Goal: Task Accomplishment & Management: Use online tool/utility

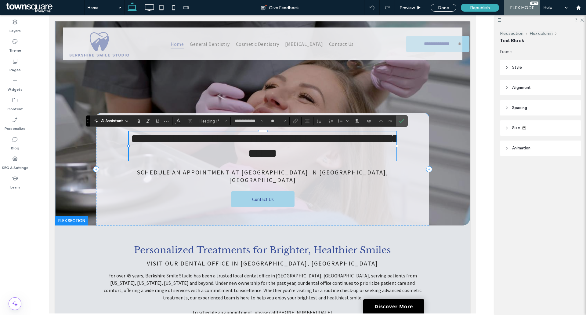
scroll to position [0, 0]
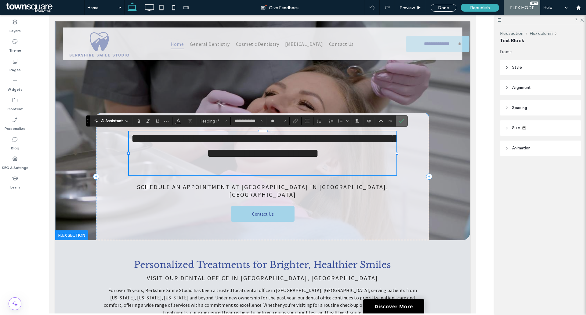
click at [401, 119] on icon "Confirm" at bounding box center [401, 120] width 5 height 5
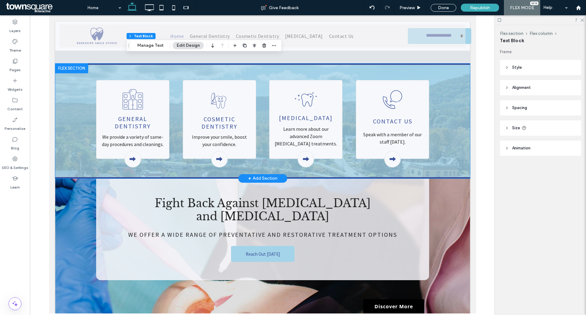
scroll to position [275, 0]
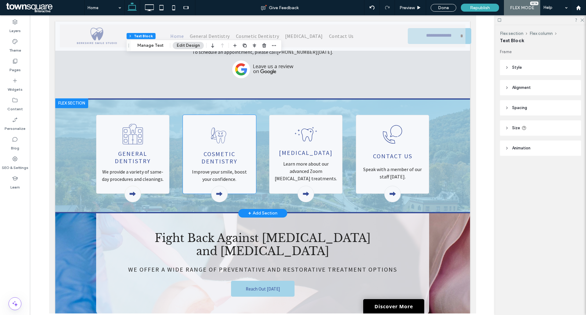
click at [241, 124] on div "Cosmetic Dentistry Improve your smile, boost your confidence." at bounding box center [219, 154] width 73 height 79
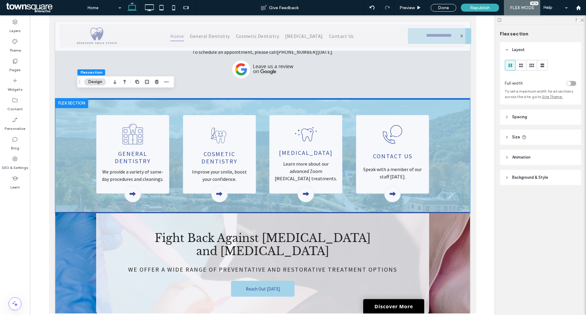
click at [97, 81] on button "Design" at bounding box center [95, 81] width 22 height 7
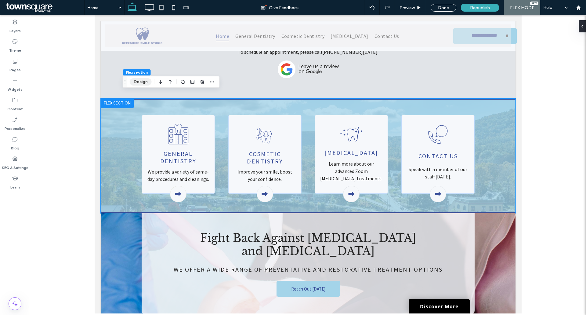
click at [140, 83] on button "Design" at bounding box center [141, 81] width 22 height 7
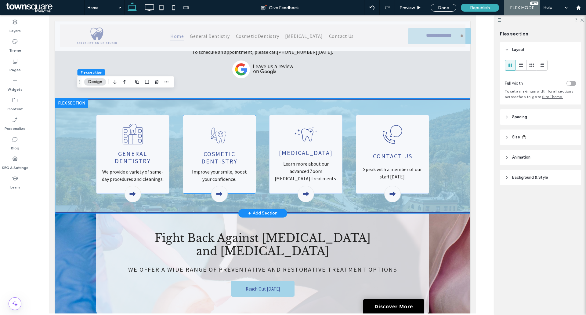
click at [196, 129] on div "Cosmetic Dentistry Improve your smile, boost your confidence." at bounding box center [219, 154] width 73 height 79
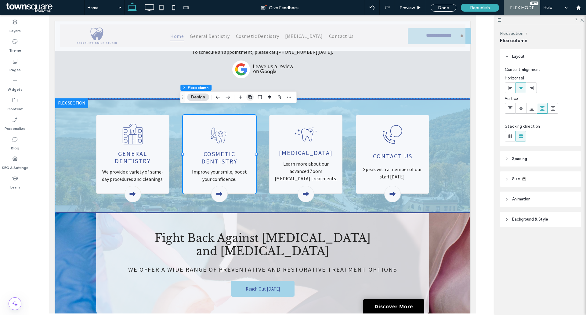
click at [248, 99] on icon "button" at bounding box center [250, 97] width 5 height 5
type input "**"
type input "*****"
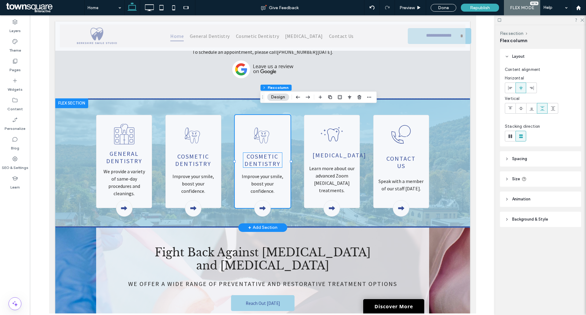
click at [263, 154] on span "Cosmetic Dentistry" at bounding box center [262, 159] width 36 height 15
click at [263, 154] on div "Cosmetic Dentistry" at bounding box center [262, 160] width 39 height 15
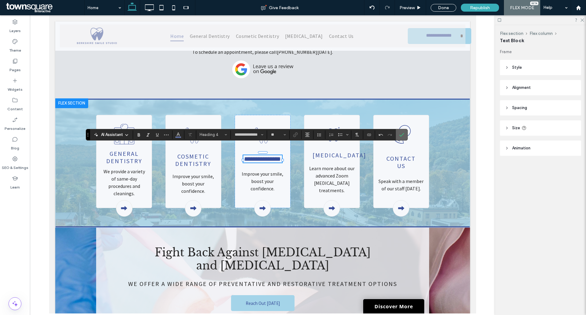
click at [405, 136] on label "Confirm" at bounding box center [401, 134] width 9 height 11
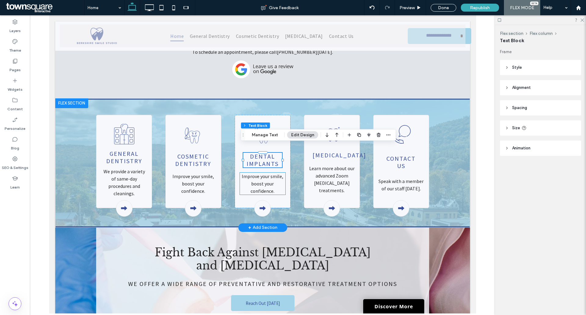
click at [259, 178] on span "Improve your smile, boost your confidence." at bounding box center [262, 183] width 42 height 21
click at [259, 178] on div "Improve your smile, boost your confidence." at bounding box center [262, 183] width 45 height 22
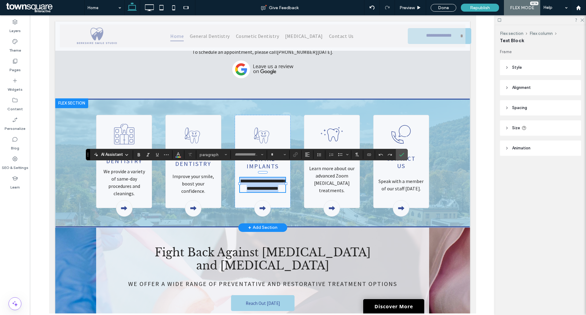
type input "**********"
type input "**"
click at [400, 152] on icon "Confirm" at bounding box center [401, 154] width 5 height 5
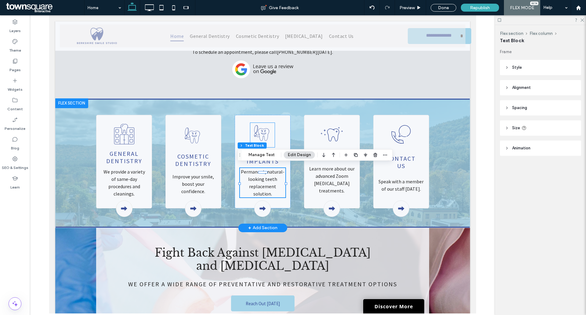
click at [261, 133] on icon at bounding box center [263, 134] width 5 height 2
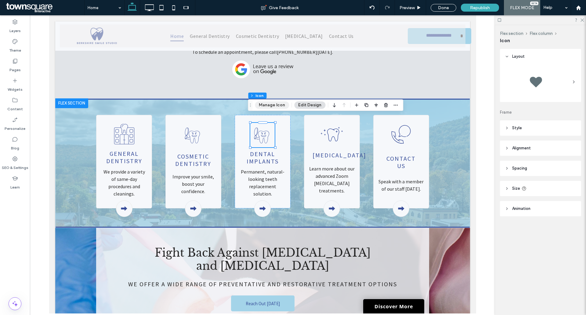
click at [277, 105] on button "Manage Icon" at bounding box center [272, 104] width 34 height 7
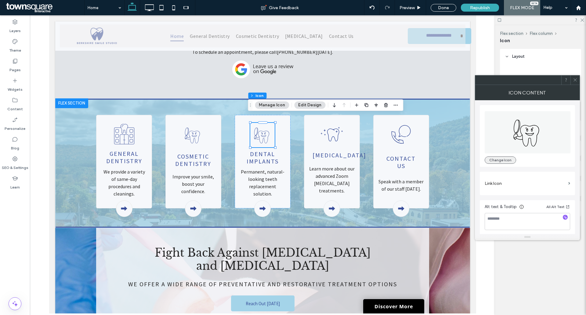
click at [510, 163] on button "Change Icon" at bounding box center [500, 159] width 31 height 7
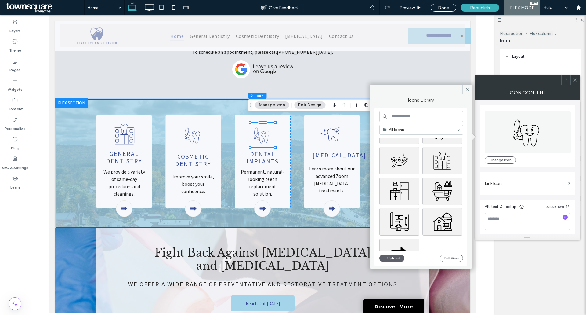
scroll to position [0, 0]
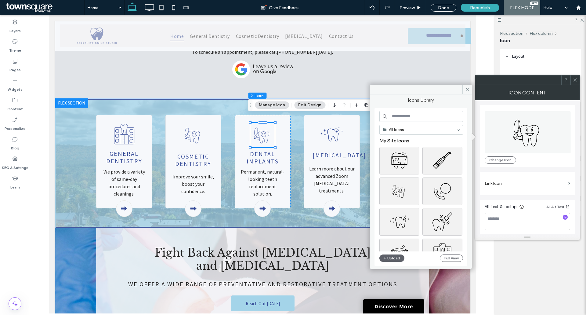
click at [410, 112] on input at bounding box center [421, 116] width 84 height 11
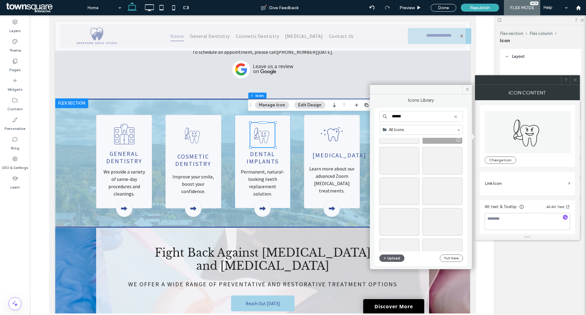
scroll to position [122, 0]
type input "******"
click at [403, 162] on div "Select" at bounding box center [399, 160] width 40 height 27
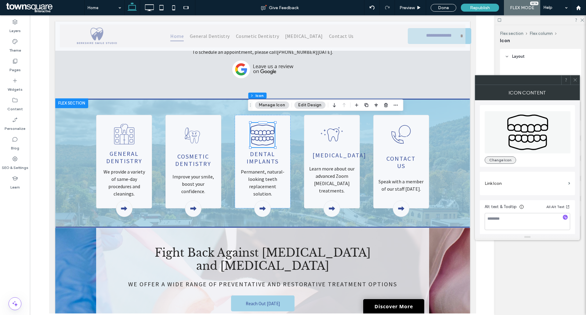
click at [496, 159] on button "Change Icon" at bounding box center [500, 159] width 31 height 7
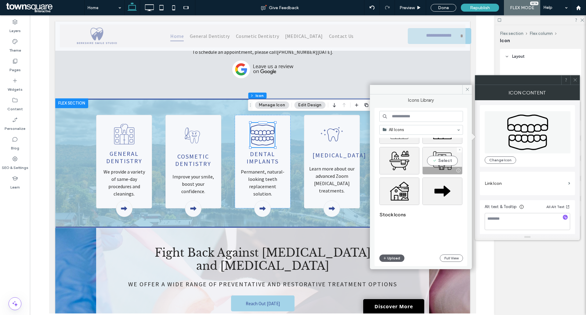
scroll to position [0, 0]
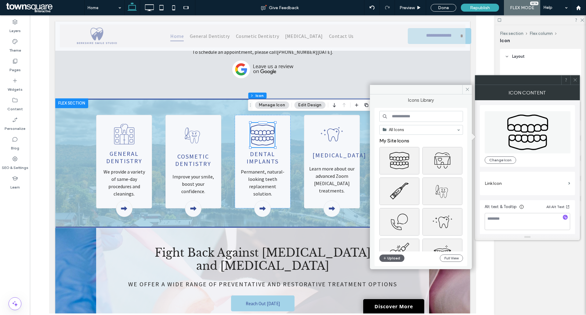
click at [421, 115] on input at bounding box center [421, 116] width 84 height 11
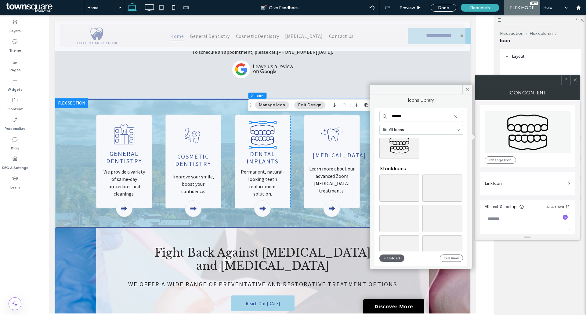
scroll to position [31, 0]
type input "******"
click at [395, 200] on div "Select" at bounding box center [399, 203] width 40 height 27
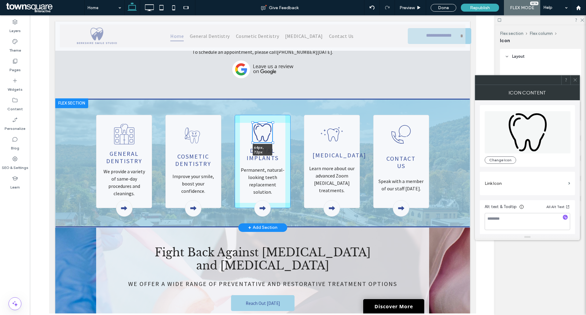
click at [271, 136] on div "General Dentistry We provide a variety of same-day procedures and cleanings. Co…" at bounding box center [262, 163] width 366 height 127
type input "**"
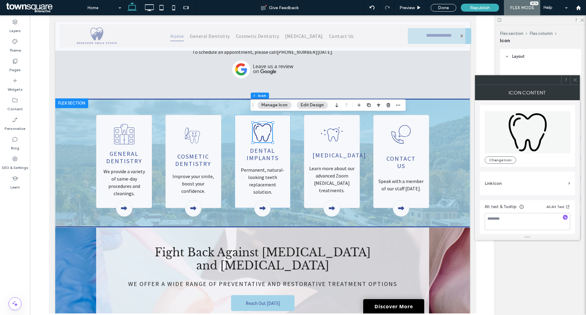
click at [576, 77] on span at bounding box center [575, 79] width 5 height 9
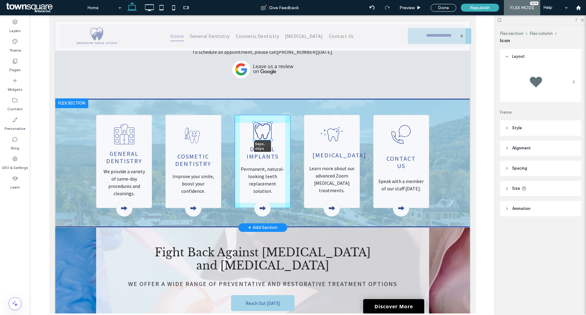
drag, startPoint x: 270, startPoint y: 115, endPoint x: 273, endPoint y: 120, distance: 5.1
click at [273, 120] on div "General Dentistry We provide a variety of same-day procedures and cleanings. Co…" at bounding box center [262, 163] width 366 height 127
type input "**"
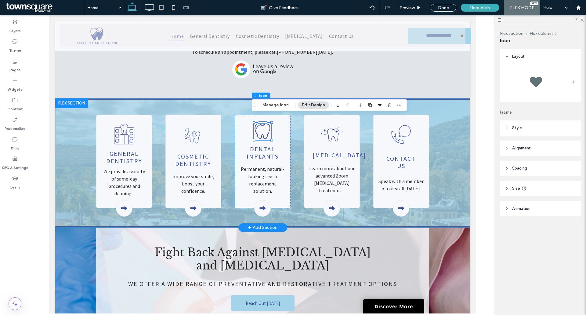
click at [292, 130] on div "General Dentistry We provide a variety of same-day procedures and cleanings. Co…" at bounding box center [262, 163] width 366 height 127
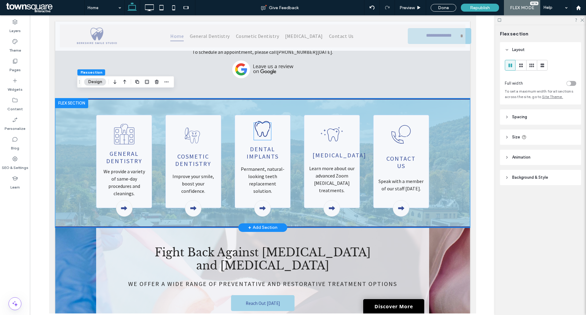
click at [265, 123] on icon at bounding box center [262, 128] width 17 height 17
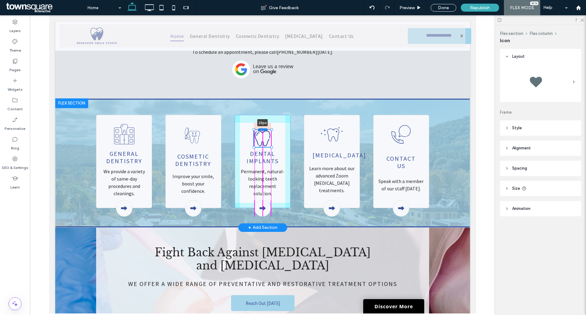
drag, startPoint x: 261, startPoint y: 115, endPoint x: 263, endPoint y: 122, distance: 7.4
click at [263, 128] on div at bounding box center [263, 129] width 10 height 2
drag, startPoint x: 259, startPoint y: 122, endPoint x: 263, endPoint y: 118, distance: 5.6
click at [263, 118] on div "General Dentistry We provide a variety of same-day procedures and cleanings. Co…" at bounding box center [262, 163] width 366 height 127
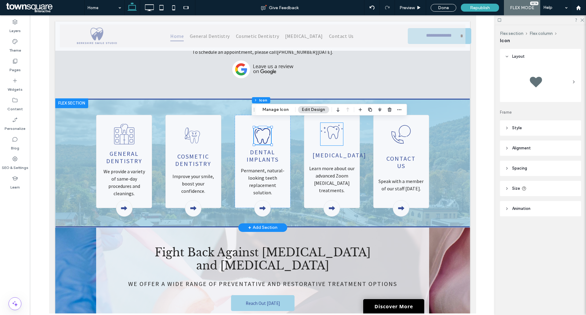
click at [337, 123] on icon at bounding box center [331, 131] width 23 height 23
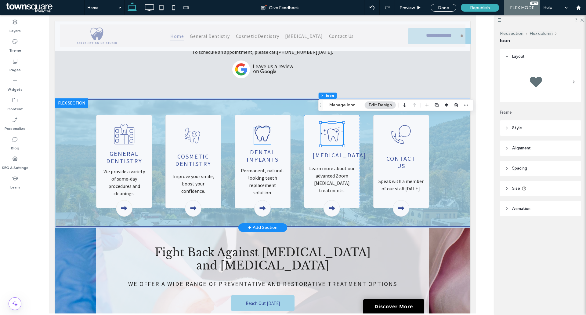
click at [258, 127] on icon at bounding box center [262, 133] width 17 height 17
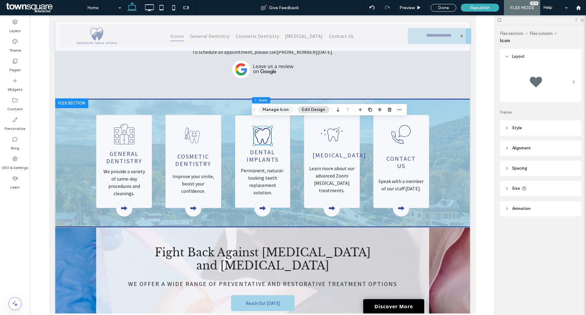
click at [283, 111] on button "Manage Icon" at bounding box center [276, 109] width 34 height 7
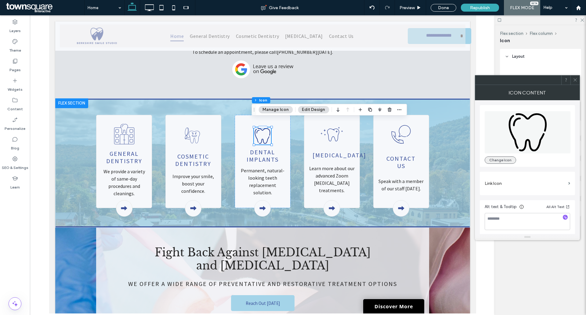
click at [495, 157] on button "Change Icon" at bounding box center [500, 159] width 31 height 7
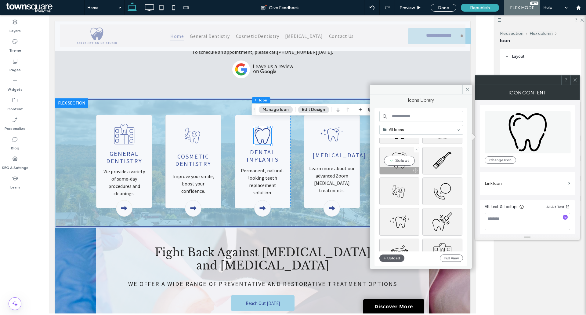
click at [396, 158] on div "Select" at bounding box center [399, 160] width 40 height 27
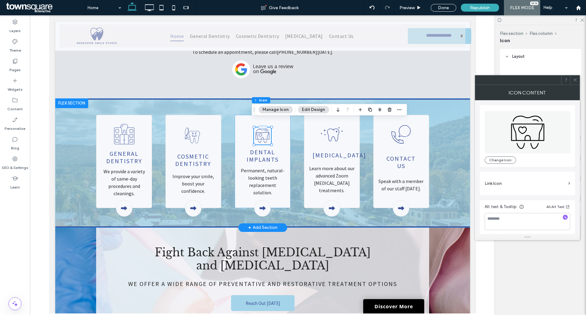
click at [445, 126] on div "General Dentistry We provide a variety of same-day procedures and cleanings. Co…" at bounding box center [262, 162] width 415 height 129
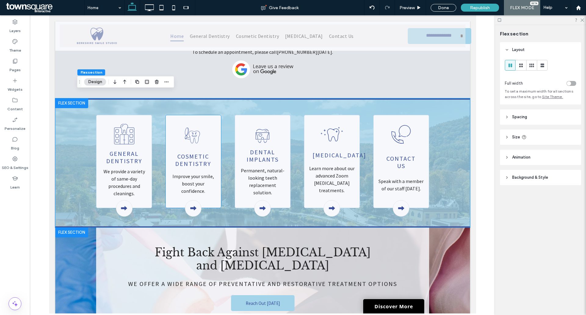
scroll to position [397, 0]
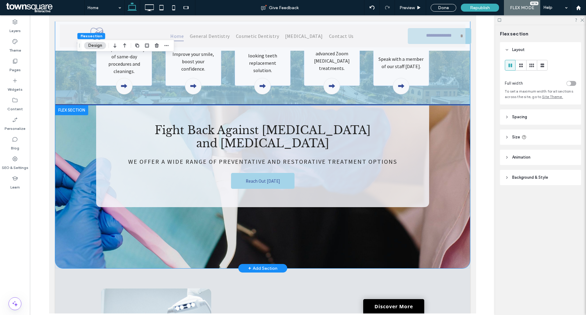
click at [80, 194] on div "Fight Back Against Cavities and Gum Disease We offer a wide range of preventati…" at bounding box center [262, 186] width 366 height 163
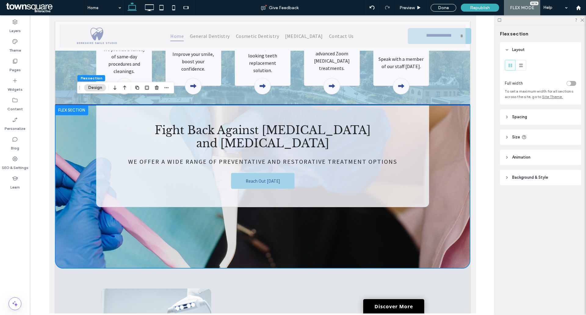
click at [101, 83] on div "Flex section Design" at bounding box center [125, 88] width 97 height 12
click at [101, 87] on button "Design" at bounding box center [95, 87] width 22 height 7
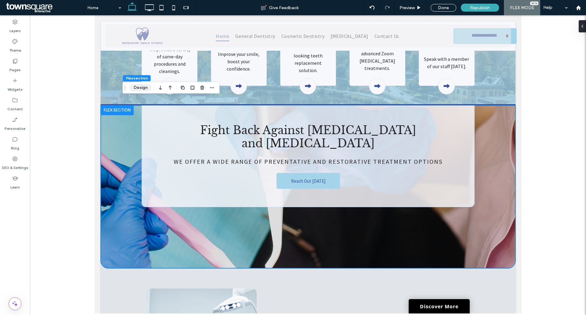
click at [145, 87] on button "Design" at bounding box center [141, 87] width 22 height 7
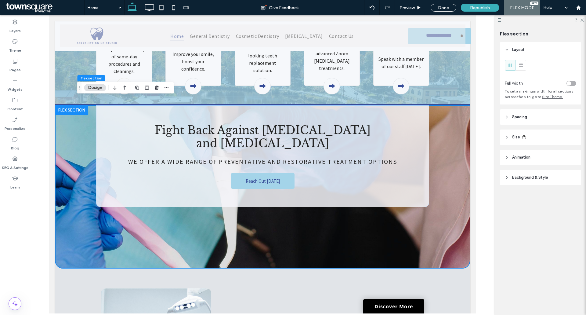
click at [546, 179] on span "Background & Style" at bounding box center [530, 177] width 36 height 6
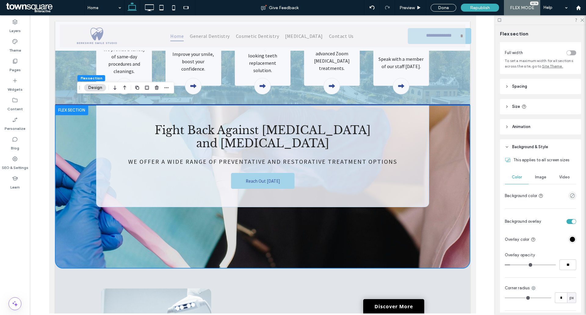
click at [538, 171] on div "Image" at bounding box center [541, 176] width 24 height 13
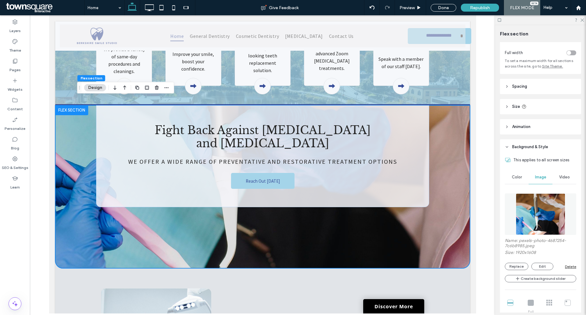
scroll to position [61, 0]
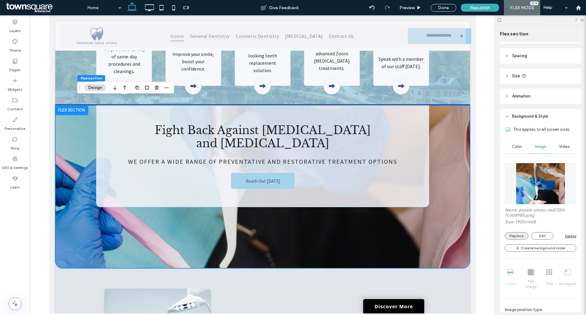
click at [522, 236] on button "Replace" at bounding box center [517, 235] width 24 height 7
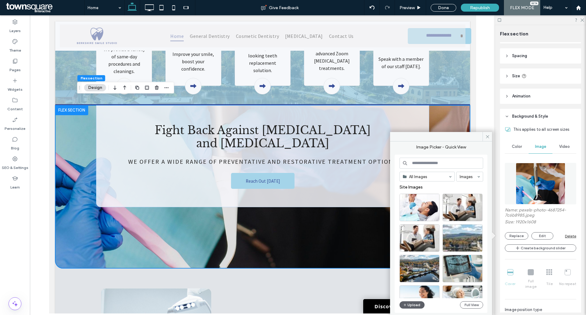
click at [424, 164] on input at bounding box center [442, 163] width 84 height 11
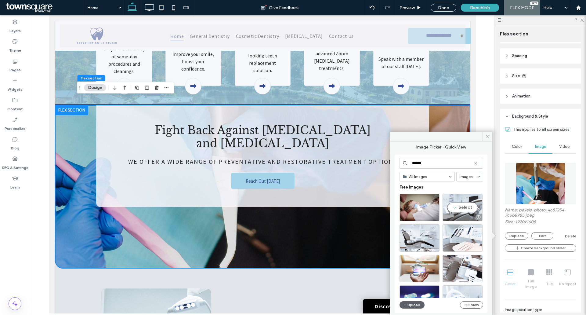
type input "******"
click at [474, 207] on div "Select" at bounding box center [463, 207] width 40 height 27
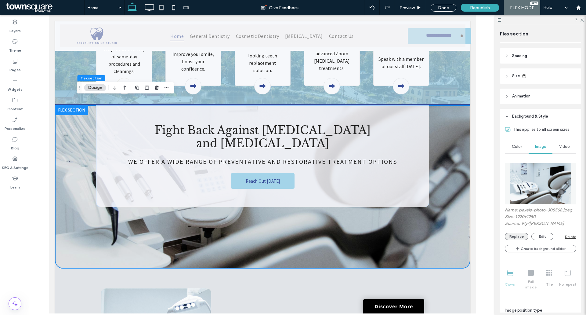
click at [521, 235] on button "Replace" at bounding box center [517, 236] width 24 height 7
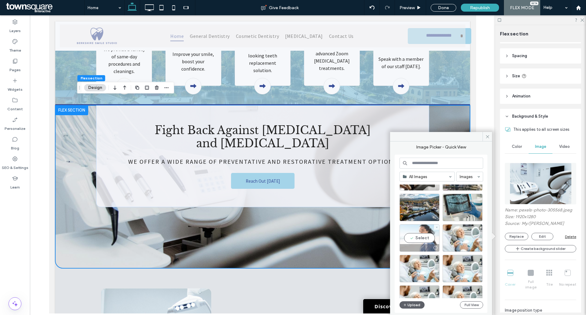
click at [419, 238] on div "Select" at bounding box center [420, 237] width 40 height 27
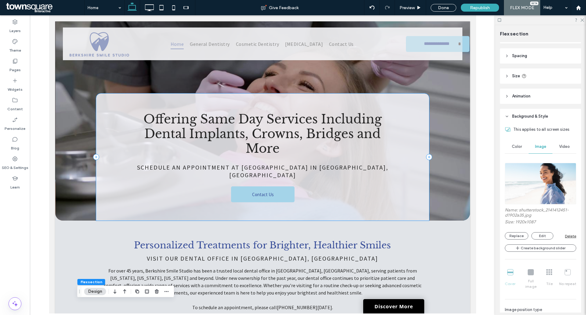
scroll to position [0, 0]
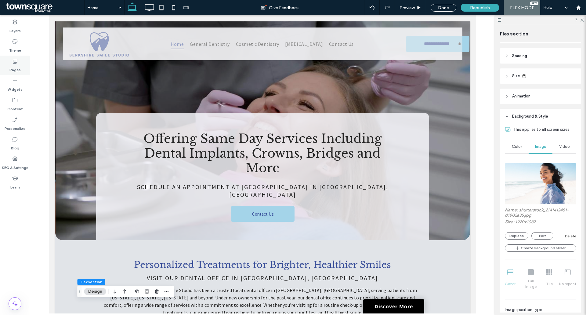
click at [17, 66] on label "Pages" at bounding box center [14, 68] width 11 height 9
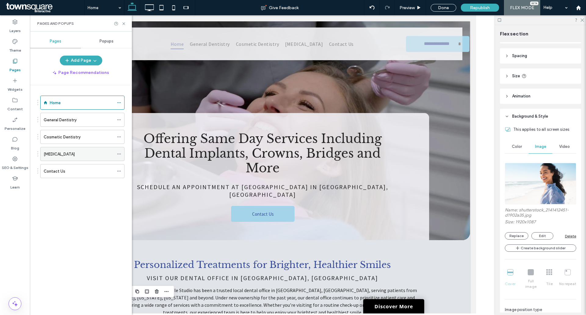
click at [59, 151] on label "[MEDICAL_DATA]" at bounding box center [59, 154] width 31 height 11
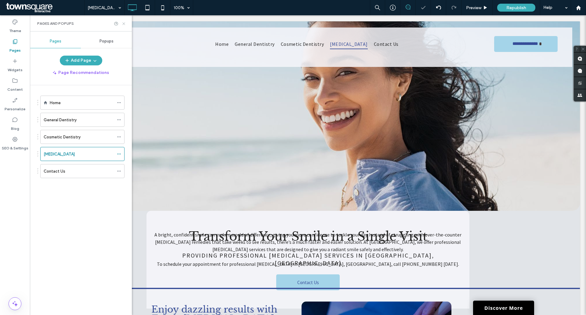
click at [124, 24] on use at bounding box center [123, 23] width 2 height 2
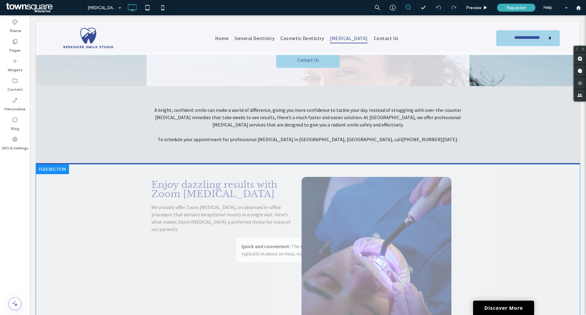
scroll to position [214, 0]
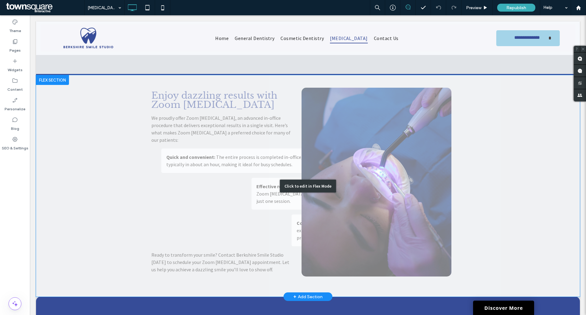
click at [363, 149] on div "Click to edit in Flex Mode" at bounding box center [308, 185] width 544 height 221
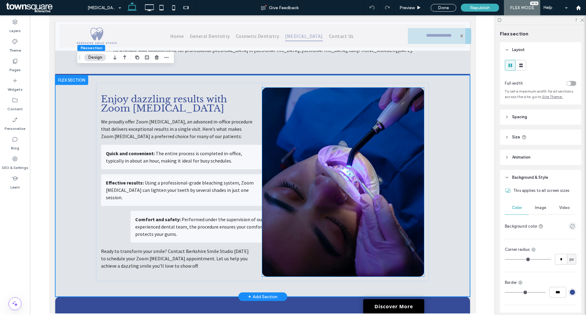
click at [362, 150] on img at bounding box center [343, 182] width 162 height 189
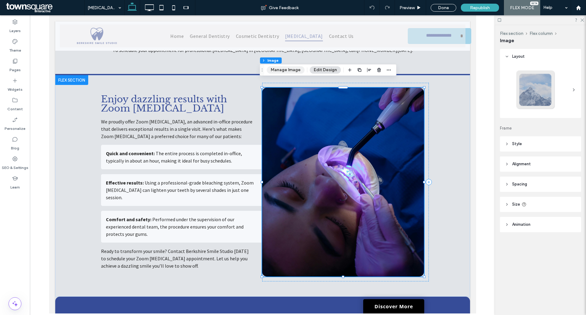
click at [287, 69] on button "Manage Image" at bounding box center [286, 69] width 38 height 7
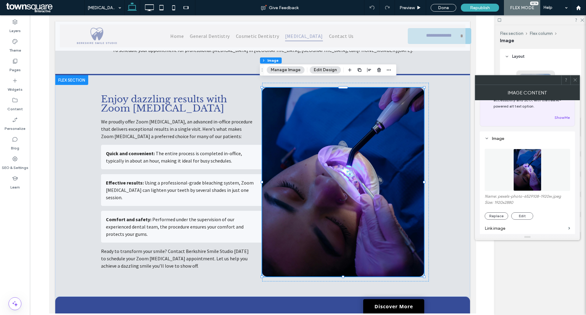
scroll to position [61, 0]
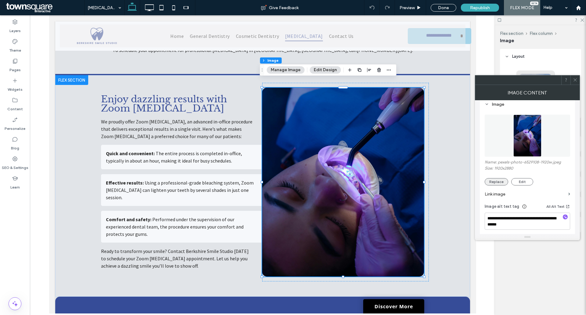
click at [500, 183] on button "Replace" at bounding box center [497, 181] width 24 height 7
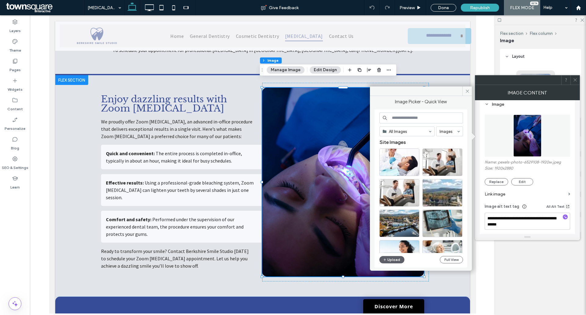
click at [409, 120] on input at bounding box center [421, 117] width 84 height 11
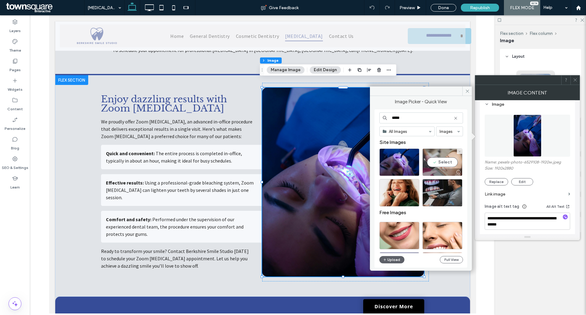
type input "*****"
click at [441, 159] on div "Select" at bounding box center [443, 161] width 40 height 27
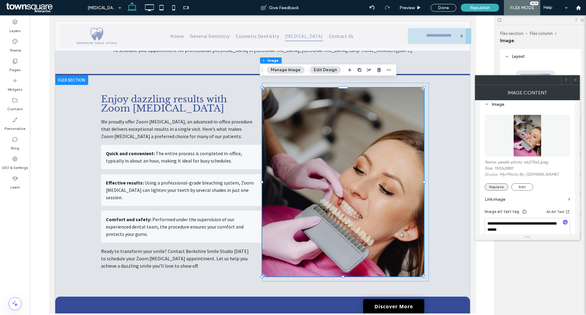
click at [498, 187] on button "Replace" at bounding box center [497, 186] width 24 height 7
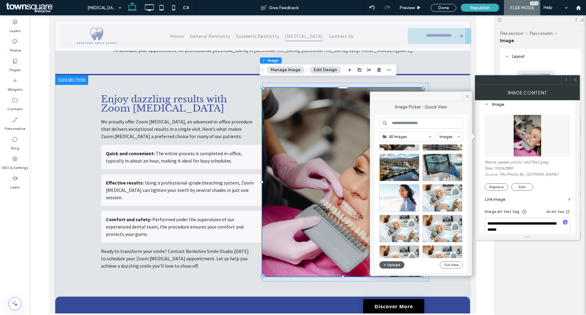
scroll to position [0, 0]
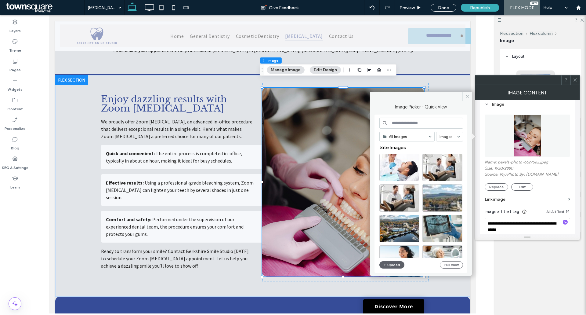
drag, startPoint x: 467, startPoint y: 93, endPoint x: 422, endPoint y: 77, distance: 47.1
click at [467, 93] on span at bounding box center [467, 96] width 9 height 9
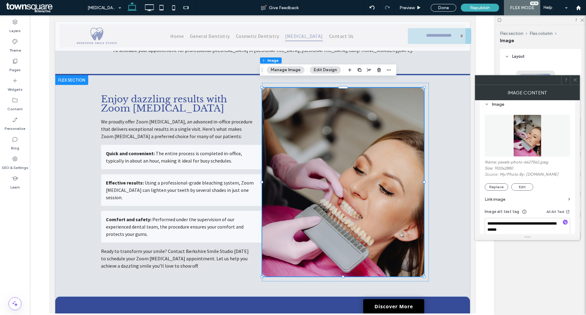
click at [575, 80] on icon at bounding box center [575, 80] width 5 height 5
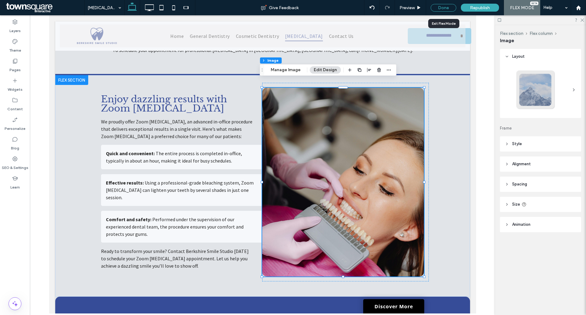
drag, startPoint x: 498, startPoint y: 19, endPoint x: 456, endPoint y: 10, distance: 43.7
click at [456, 10] on div "Done" at bounding box center [444, 8] width 26 height 8
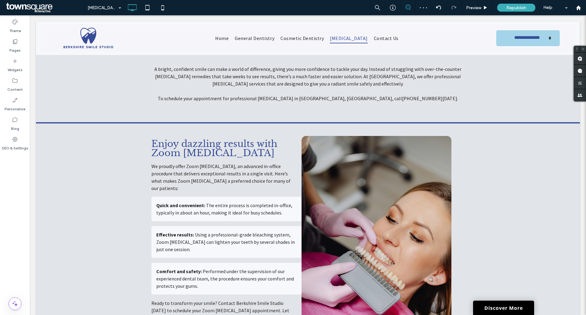
scroll to position [92, 0]
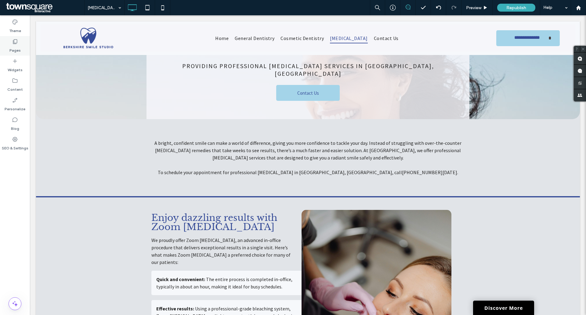
click at [8, 49] on div "Pages" at bounding box center [15, 46] width 30 height 20
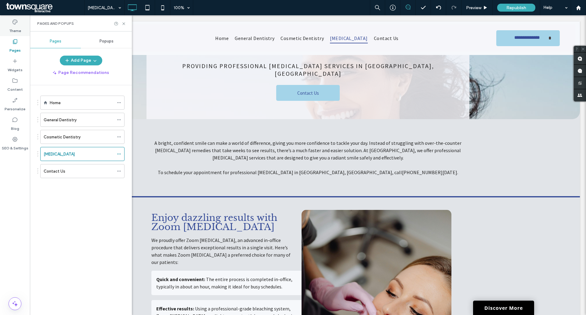
click at [13, 32] on label "Theme" at bounding box center [15, 29] width 12 height 9
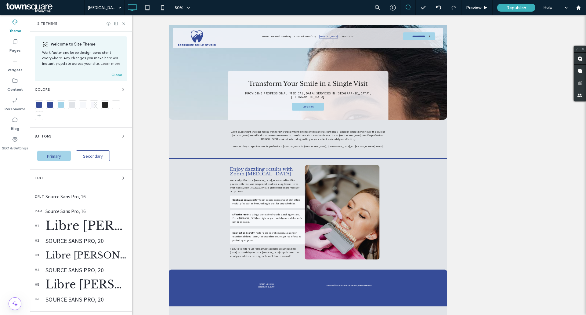
scroll to position [0, 0]
click at [61, 158] on div "Primary" at bounding box center [54, 156] width 34 height 10
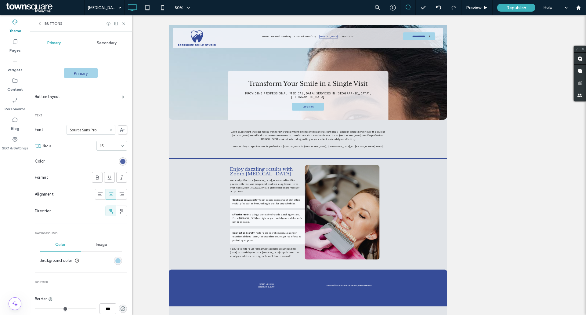
click at [120, 162] on div "rgb(54, 76, 152)" at bounding box center [122, 161] width 5 height 5
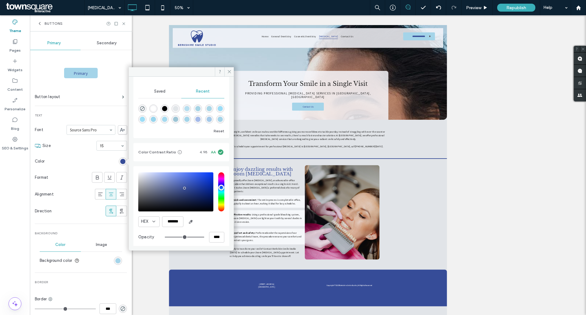
scroll to position [55, 0]
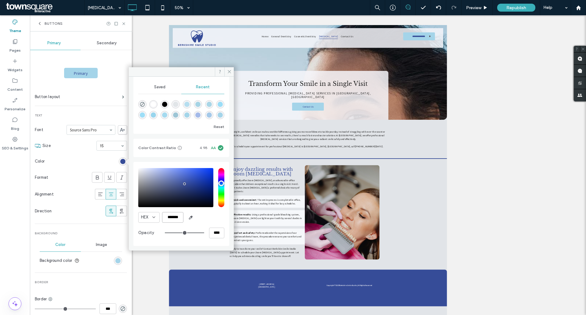
click at [173, 219] on input "*******" at bounding box center [172, 217] width 21 height 11
click at [179, 217] on input "*******" at bounding box center [172, 217] width 21 height 11
click at [187, 221] on span "button" at bounding box center [191, 217] width 10 height 10
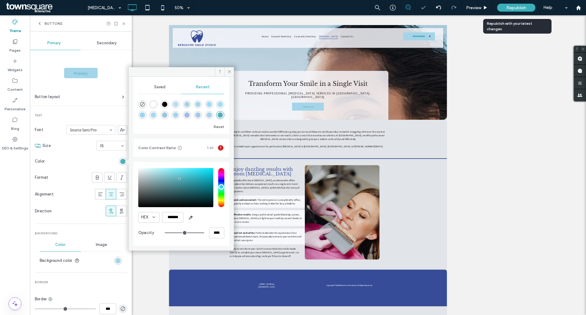
scroll to position [54, 0]
click at [188, 217] on span "button" at bounding box center [191, 217] width 10 height 10
type input "*******"
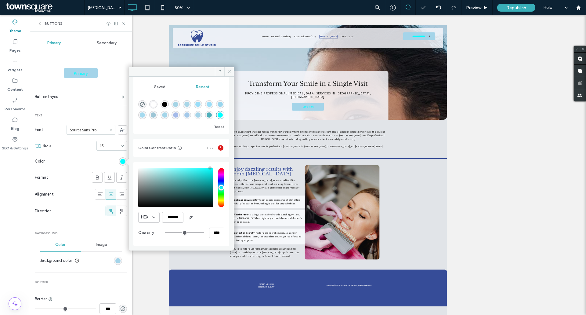
click at [229, 68] on span at bounding box center [228, 71] width 9 height 9
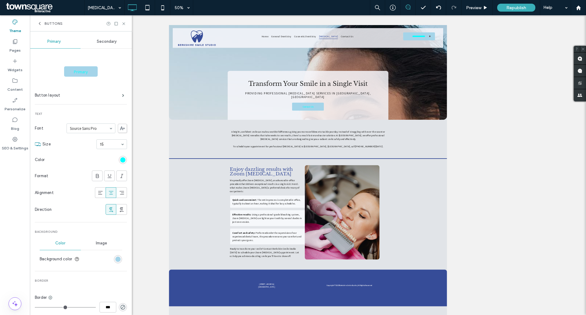
scroll to position [0, 0]
click at [94, 100] on label "Button layout" at bounding box center [78, 97] width 87 height 12
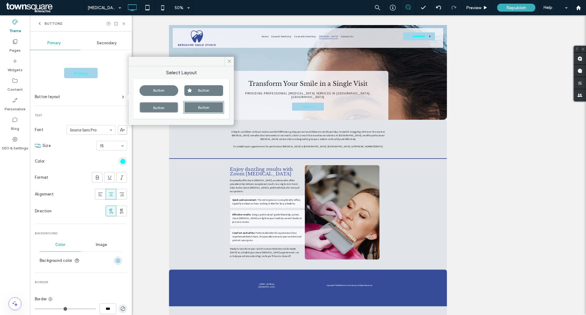
click at [40, 22] on use at bounding box center [39, 23] width 1 height 2
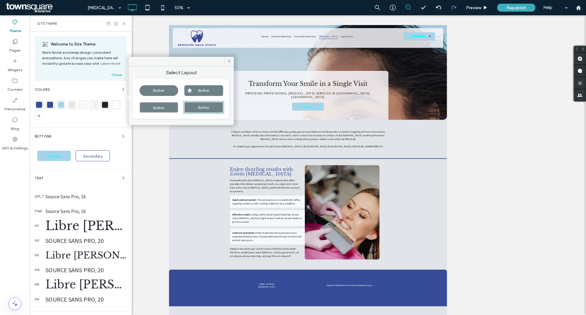
click at [102, 90] on div "Colors" at bounding box center [81, 89] width 92 height 7
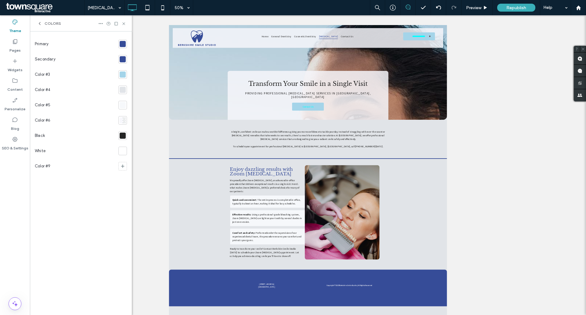
click at [37, 27] on div "Colors" at bounding box center [81, 23] width 102 height 16
click at [38, 22] on icon at bounding box center [39, 23] width 5 height 5
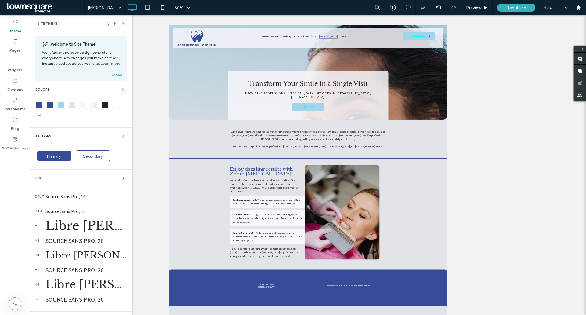
click at [81, 135] on div "Buttons" at bounding box center [81, 136] width 92 height 7
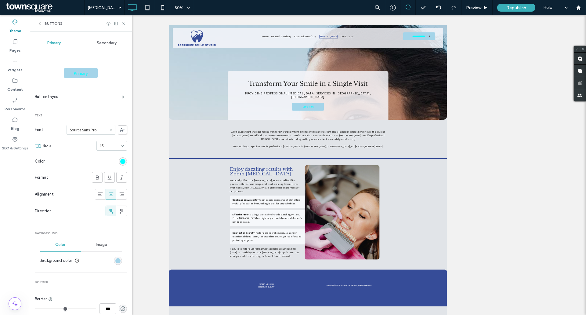
click at [121, 163] on div "rgb(0, 255, 255)" at bounding box center [122, 161] width 5 height 5
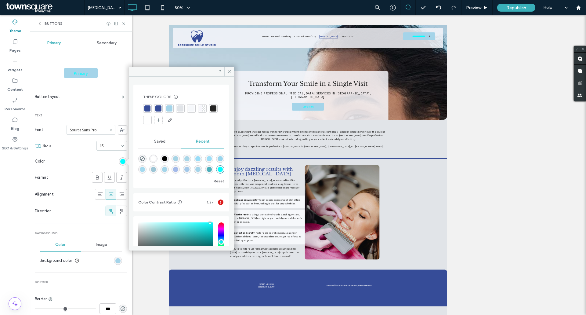
click at [147, 107] on div at bounding box center [147, 108] width 6 height 6
click at [231, 73] on icon at bounding box center [229, 71] width 5 height 5
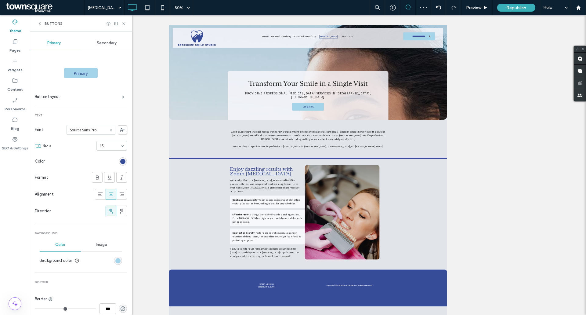
click at [36, 23] on div "Buttons" at bounding box center [81, 23] width 102 height 16
click at [37, 23] on div "Buttons" at bounding box center [81, 23] width 102 height 16
click at [40, 23] on icon at bounding box center [39, 23] width 5 height 5
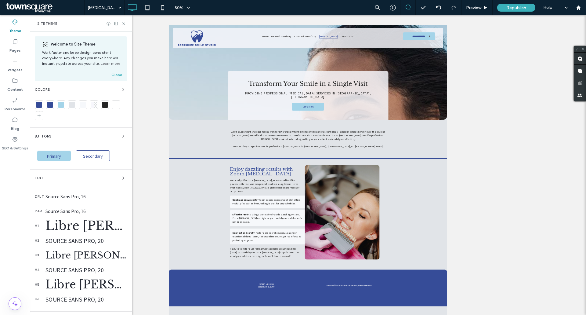
click at [110, 86] on div "Colors" at bounding box center [81, 89] width 92 height 7
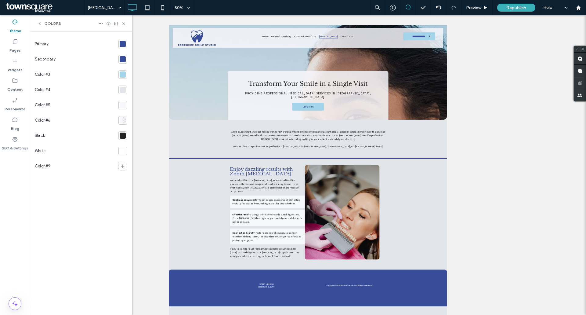
click at [125, 42] on div at bounding box center [123, 44] width 6 height 6
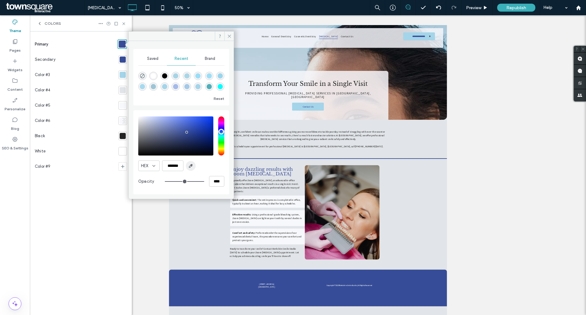
click at [191, 168] on span "button" at bounding box center [191, 166] width 10 height 10
type input "*******"
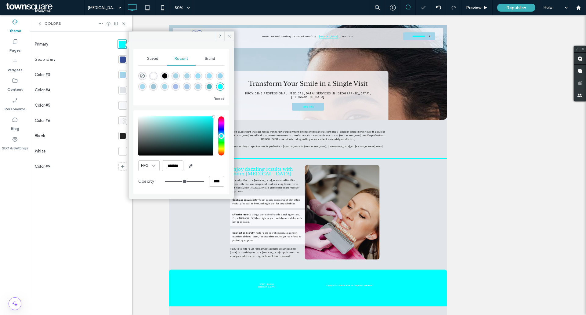
click at [229, 34] on icon at bounding box center [229, 36] width 5 height 5
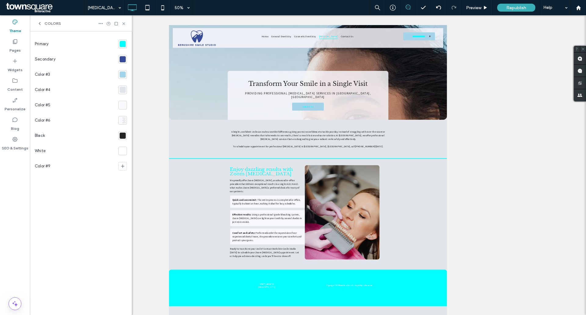
click at [124, 59] on div at bounding box center [123, 59] width 6 height 6
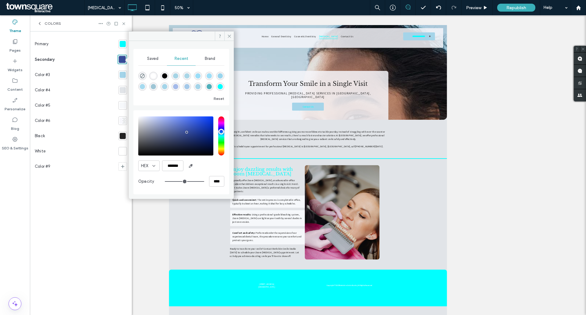
click at [222, 87] on div "rgba(0, 255, 255, 1)" at bounding box center [220, 86] width 5 height 5
type input "*******"
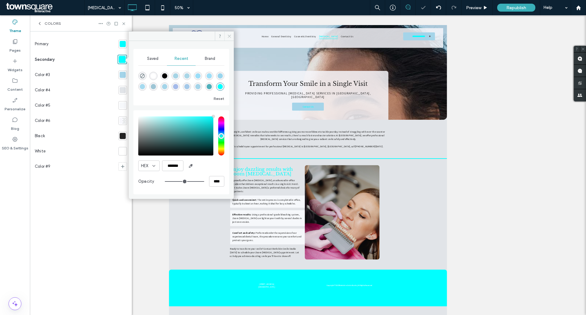
click at [226, 35] on span at bounding box center [228, 35] width 9 height 9
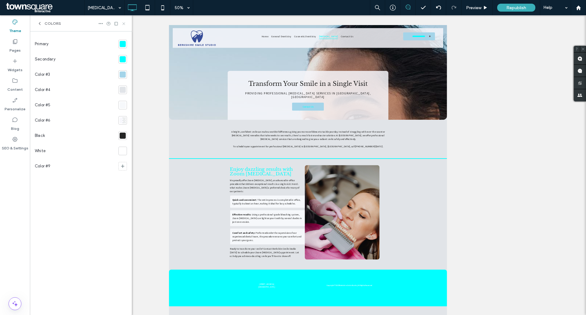
click at [124, 22] on icon at bounding box center [124, 23] width 5 height 5
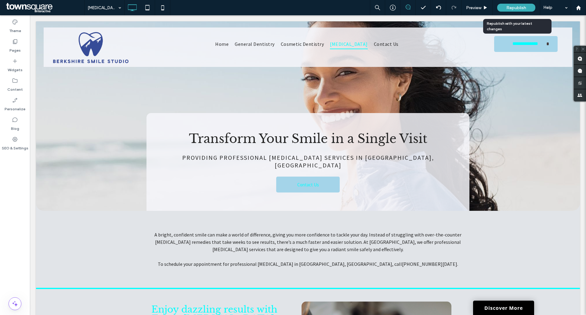
click at [522, 6] on span "Republish" at bounding box center [516, 7] width 20 height 5
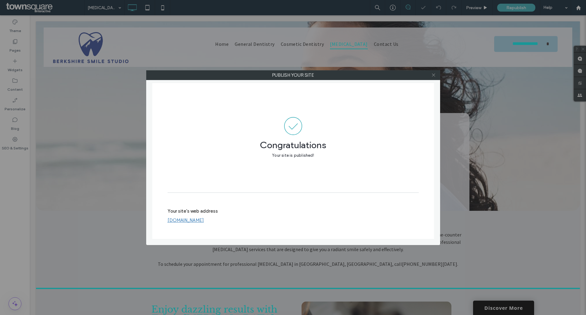
click at [433, 75] on icon at bounding box center [433, 75] width 5 height 5
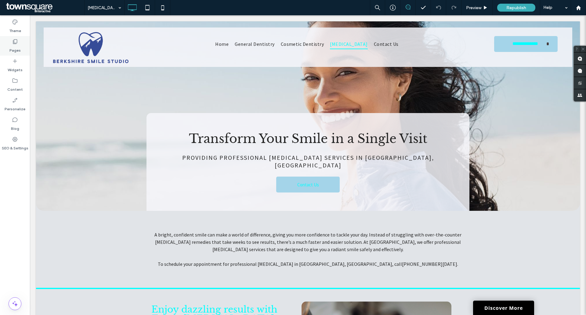
click at [13, 53] on label "Pages" at bounding box center [14, 49] width 11 height 9
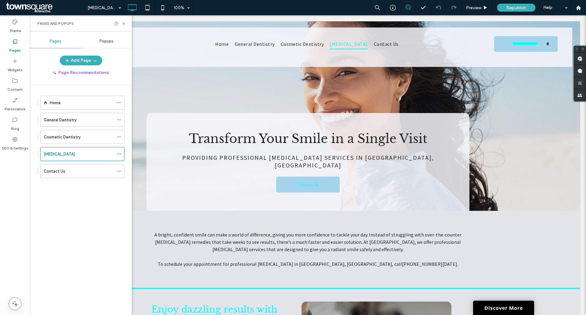
click at [17, 50] on label "Pages" at bounding box center [14, 49] width 11 height 9
click at [14, 29] on label "Theme" at bounding box center [15, 29] width 12 height 9
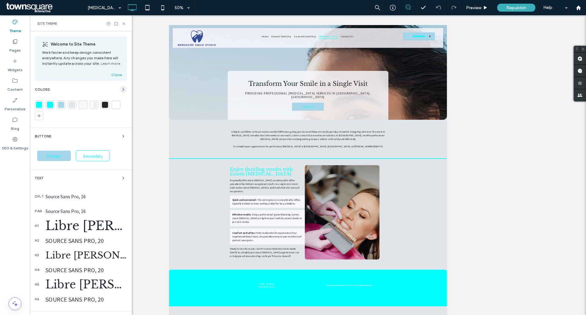
click at [121, 91] on icon "button" at bounding box center [123, 89] width 5 height 5
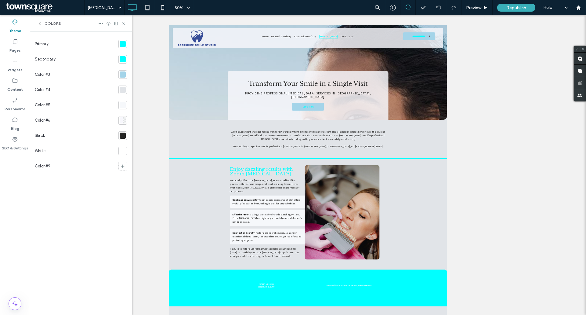
click at [120, 45] on div at bounding box center [123, 44] width 6 height 6
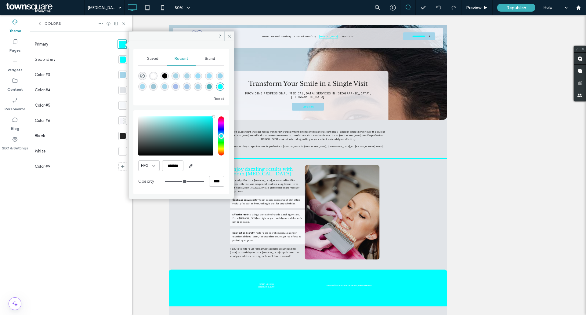
click at [188, 171] on div "HEX ******* Opacity ****" at bounding box center [181, 152] width 86 height 78
click at [187, 163] on span "button" at bounding box center [191, 166] width 10 height 10
type input "*******"
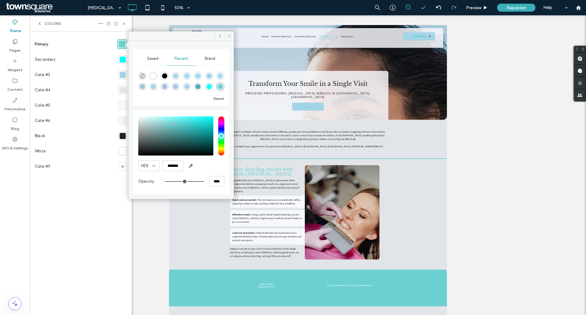
click at [228, 37] on icon at bounding box center [229, 36] width 5 height 5
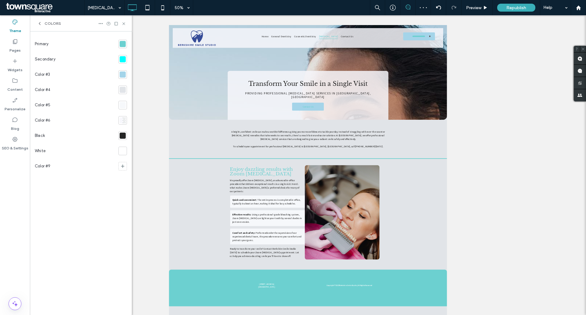
click at [120, 59] on div at bounding box center [123, 59] width 6 height 6
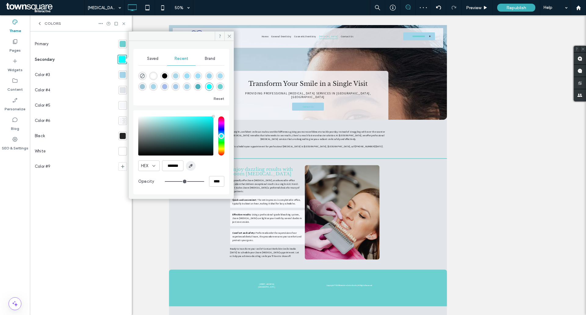
click at [189, 165] on icon "button" at bounding box center [190, 165] width 5 height 5
type input "*******"
click at [228, 37] on icon at bounding box center [229, 36] width 5 height 5
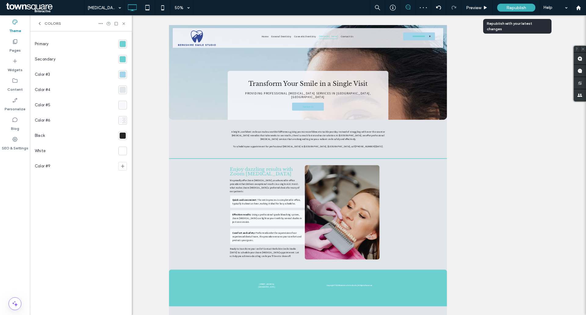
click at [515, 4] on div "Republish" at bounding box center [516, 8] width 38 height 8
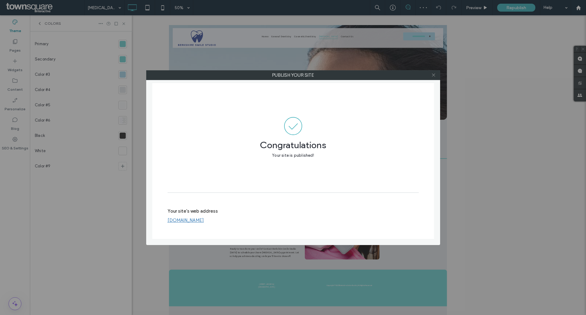
click at [434, 78] on span at bounding box center [433, 75] width 5 height 9
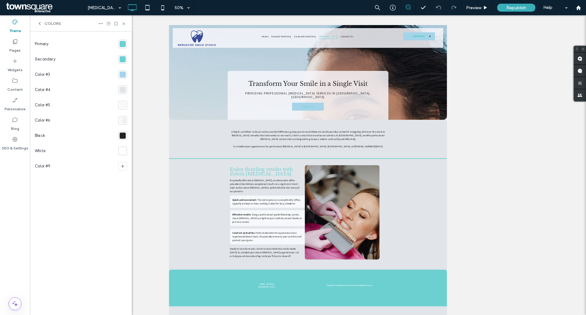
click at [122, 74] on div at bounding box center [123, 74] width 6 height 6
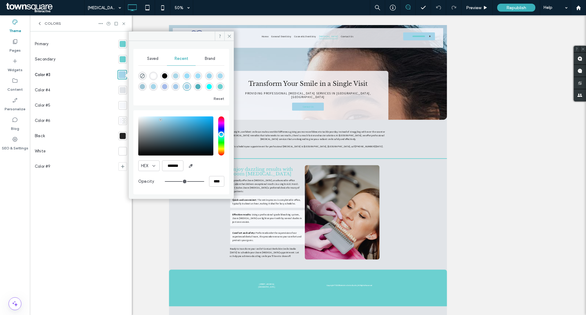
click at [153, 75] on div "rgba(255, 255, 255, 1)" at bounding box center [153, 75] width 5 height 5
type input "*******"
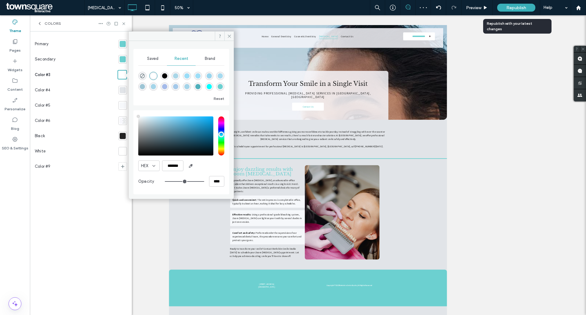
click at [519, 5] on div "Republish" at bounding box center [516, 8] width 38 height 8
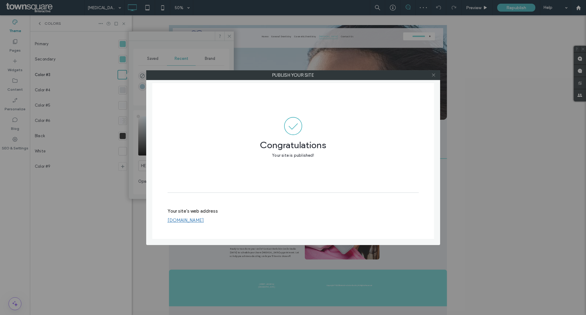
click at [434, 76] on icon at bounding box center [433, 75] width 5 height 5
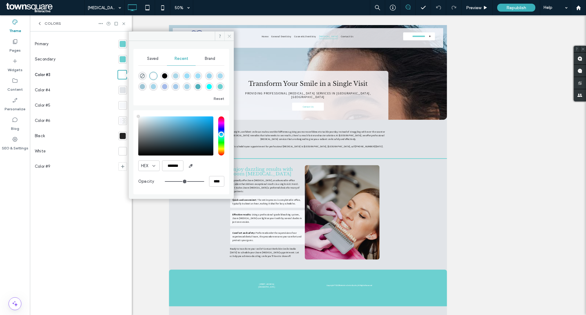
click at [230, 37] on icon at bounding box center [229, 36] width 5 height 5
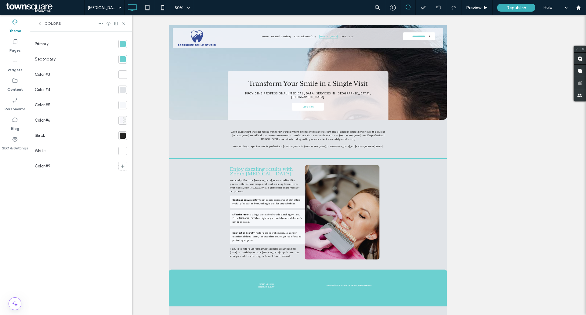
click at [124, 21] on div "Colors" at bounding box center [81, 23] width 102 height 16
click at [124, 24] on use at bounding box center [123, 23] width 2 height 2
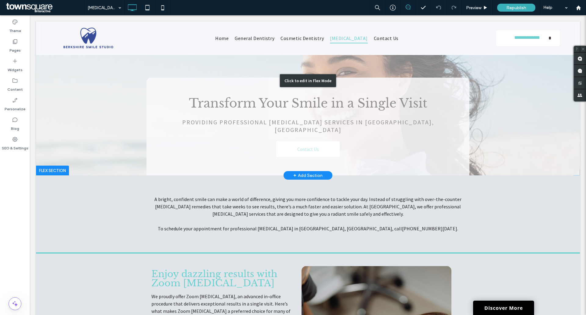
scroll to position [92, 0]
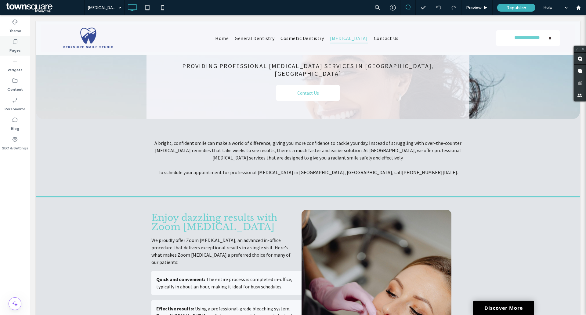
drag, startPoint x: 13, startPoint y: 49, endPoint x: 23, endPoint y: 53, distance: 10.8
click at [13, 49] on label "Pages" at bounding box center [14, 49] width 11 height 9
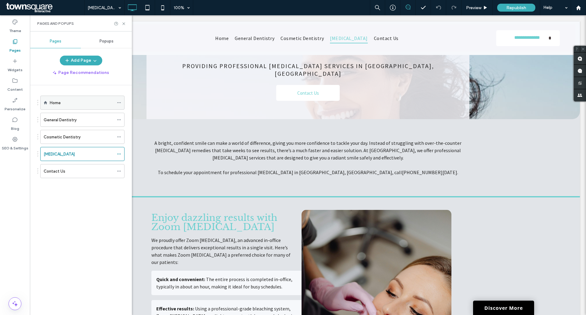
click at [75, 102] on div "Home" at bounding box center [82, 103] width 64 height 6
click at [124, 24] on icon at bounding box center [124, 23] width 5 height 5
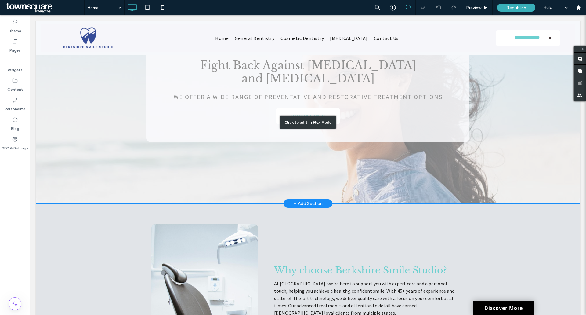
scroll to position [458, 0]
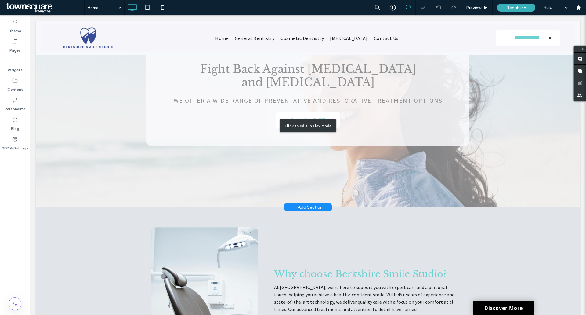
click at [71, 104] on div "Click to edit in Flex Mode" at bounding box center [308, 125] width 544 height 163
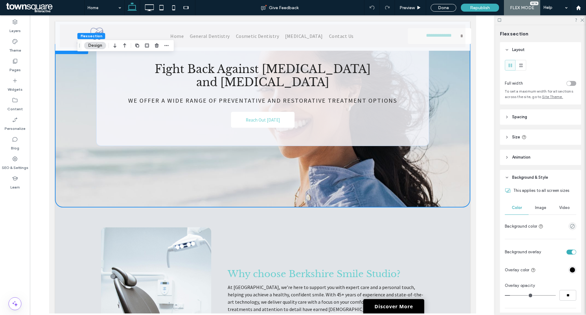
click at [91, 47] on button "Design" at bounding box center [95, 45] width 22 height 7
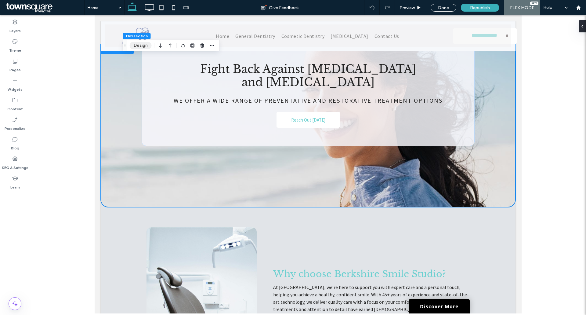
click at [140, 45] on button "Design" at bounding box center [141, 45] width 22 height 7
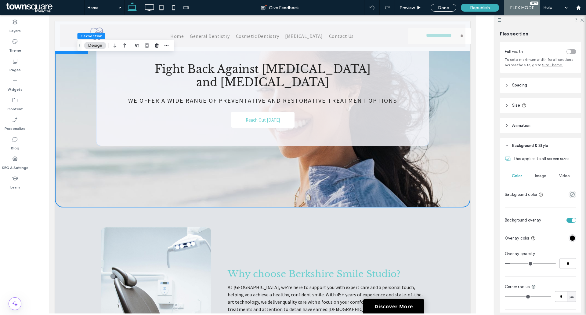
scroll to position [92, 0]
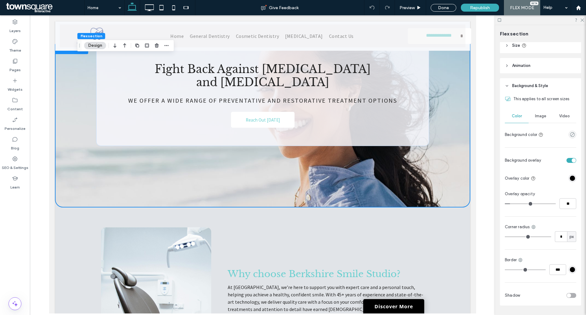
click at [542, 118] on span "Image" at bounding box center [540, 116] width 11 height 5
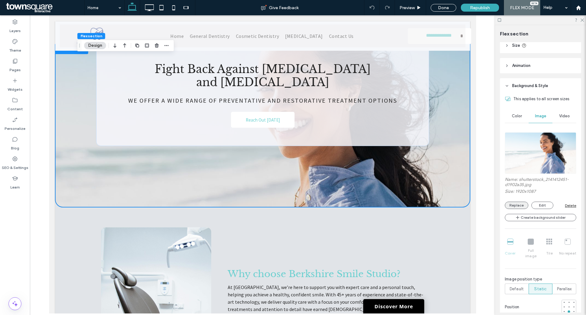
click at [521, 206] on button "Replace" at bounding box center [517, 204] width 24 height 7
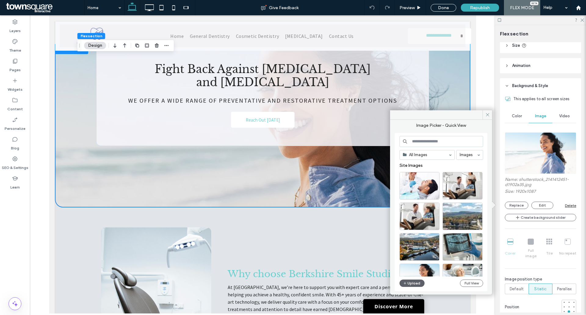
click at [443, 142] on input at bounding box center [442, 141] width 84 height 11
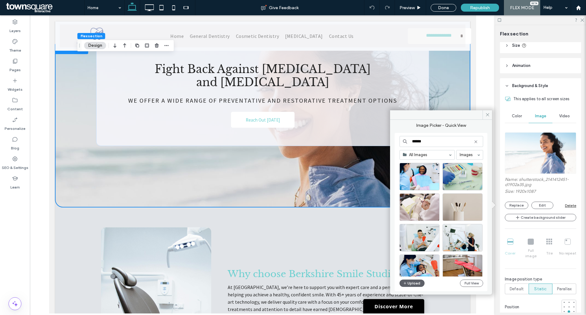
scroll to position [262, 0]
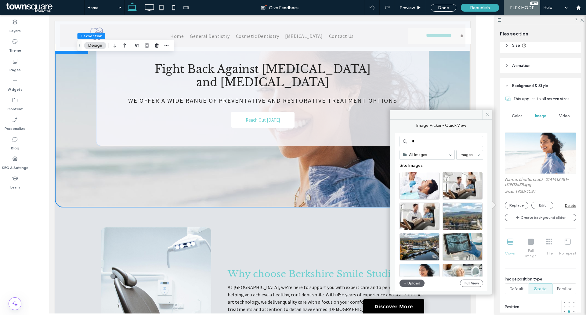
type input "*"
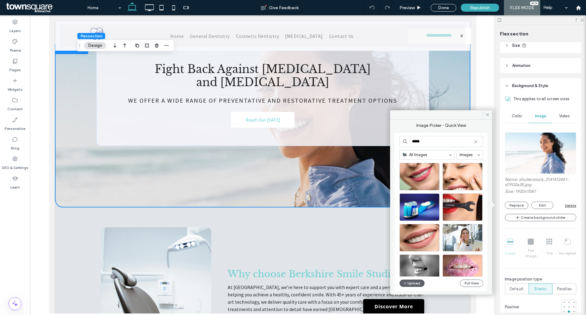
scroll to position [92, 0]
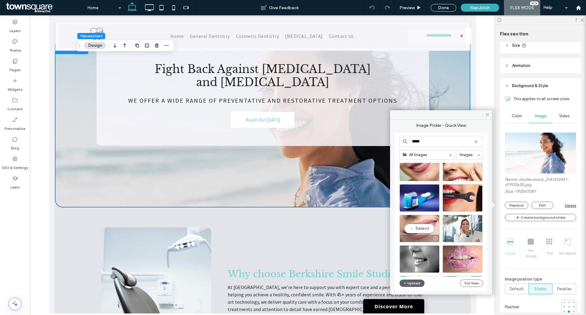
type input "*****"
click at [414, 227] on div "Select" at bounding box center [420, 228] width 40 height 27
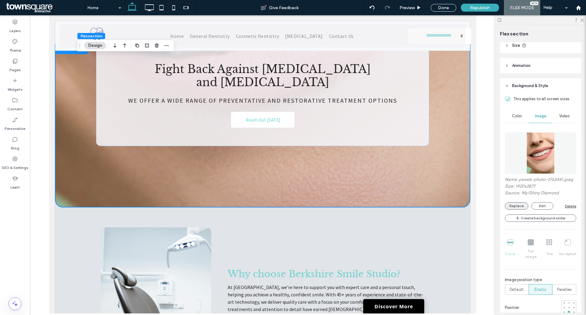
click at [511, 205] on button "Replace" at bounding box center [517, 205] width 24 height 7
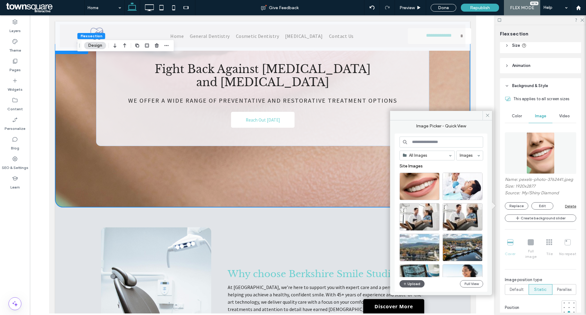
scroll to position [31, 0]
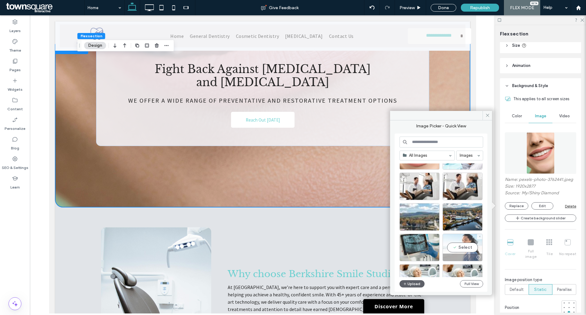
click at [464, 250] on div "Select" at bounding box center [463, 247] width 40 height 27
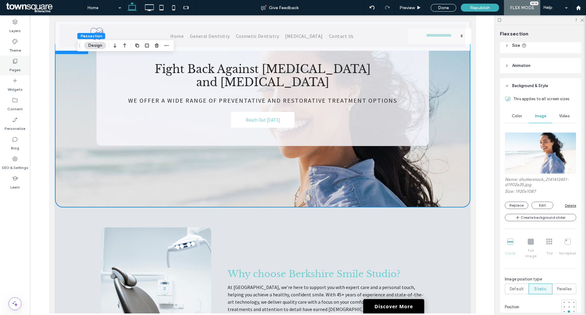
click at [12, 65] on label "Pages" at bounding box center [14, 68] width 11 height 9
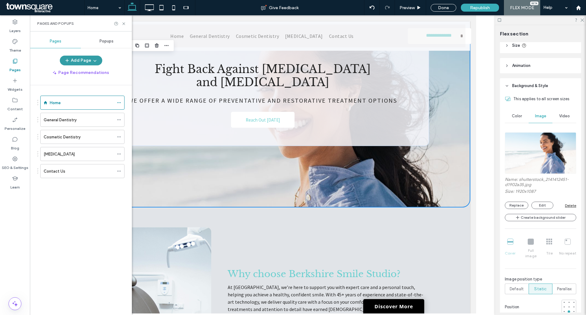
click at [86, 62] on button "Add Page" at bounding box center [81, 61] width 42 height 10
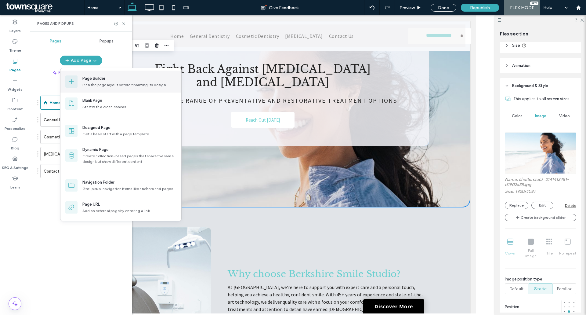
click at [92, 81] on div "Page Builder" at bounding box center [93, 78] width 23 height 6
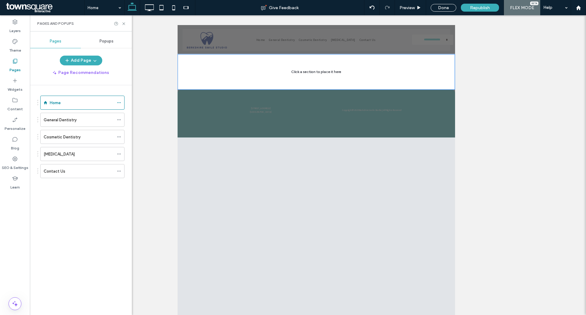
scroll to position [0, 0]
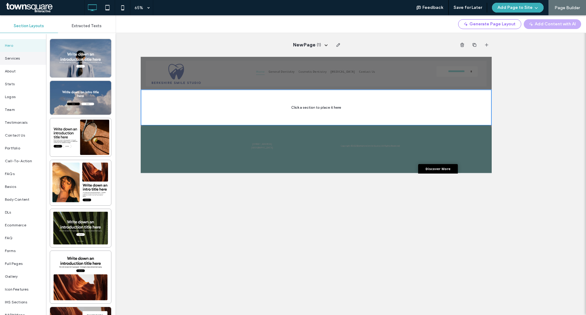
click at [24, 60] on div "Services" at bounding box center [23, 58] width 46 height 13
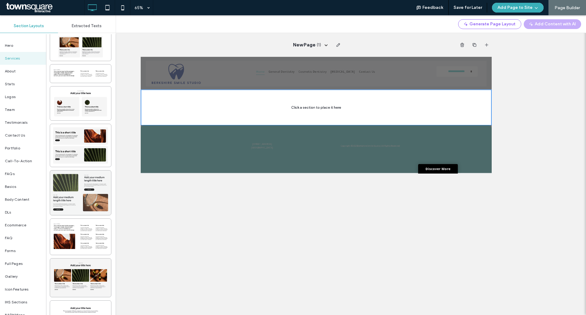
scroll to position [153, 0]
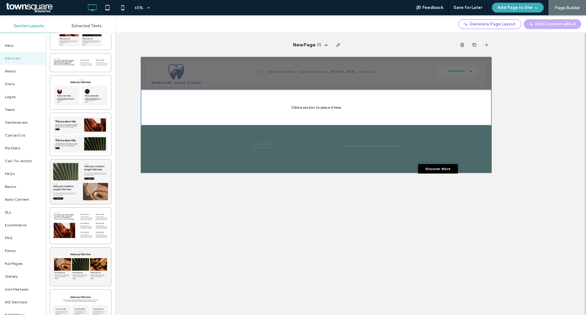
click at [93, 193] on div at bounding box center [80, 181] width 61 height 45
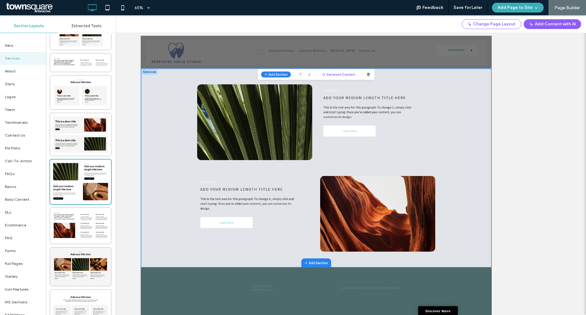
scroll to position [31, 0]
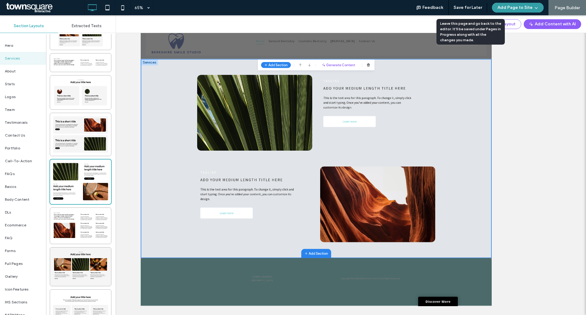
click at [512, 7] on button "Add Page to Site" at bounding box center [518, 8] width 52 height 10
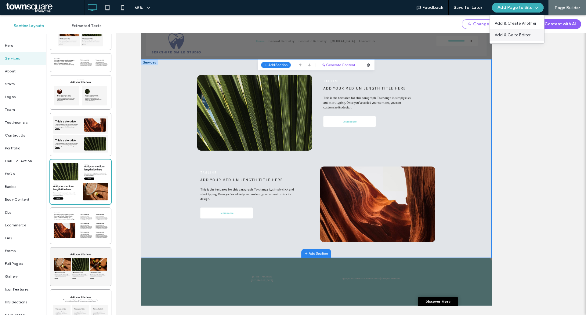
click at [506, 36] on span "Add & Go to Editor" at bounding box center [513, 35] width 36 height 6
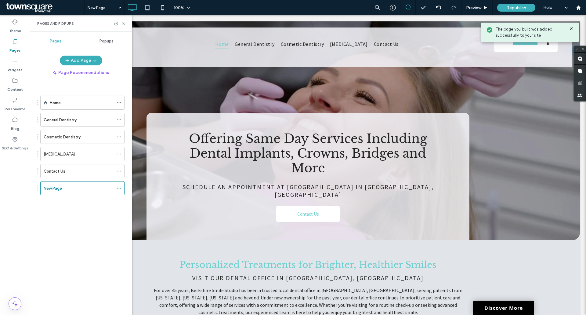
scroll to position [0, 0]
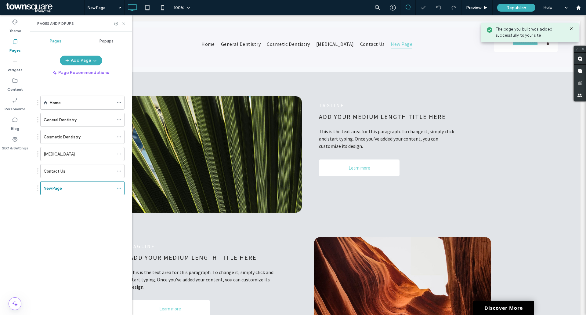
click at [125, 24] on icon at bounding box center [124, 23] width 5 height 5
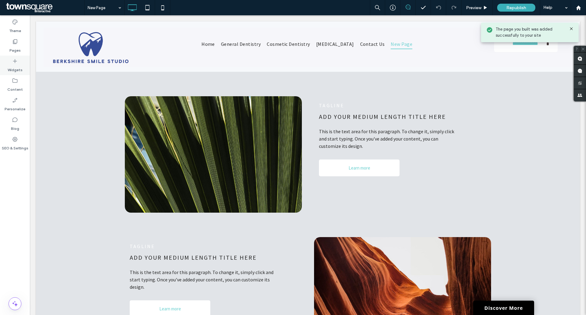
click at [16, 64] on label "Widgets" at bounding box center [15, 68] width 15 height 9
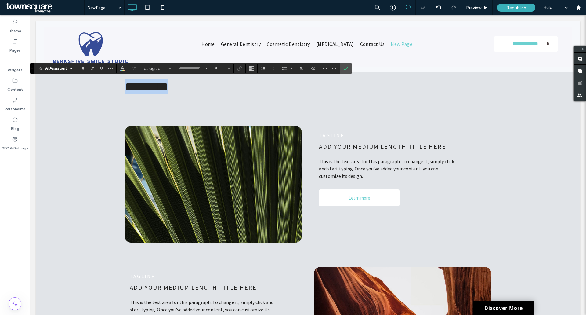
type input "**********"
type input "**"
click at [125, 87] on span "**********" at bounding box center [161, 87] width 73 height 12
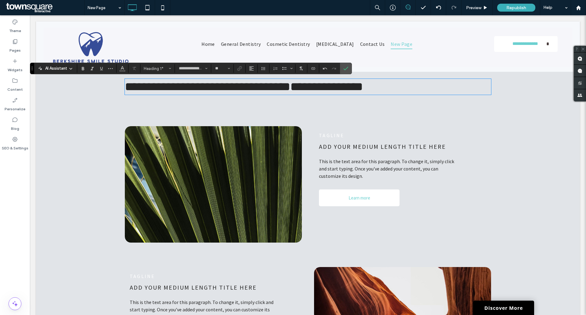
click at [333, 135] on span "Tagline" at bounding box center [331, 135] width 25 height 6
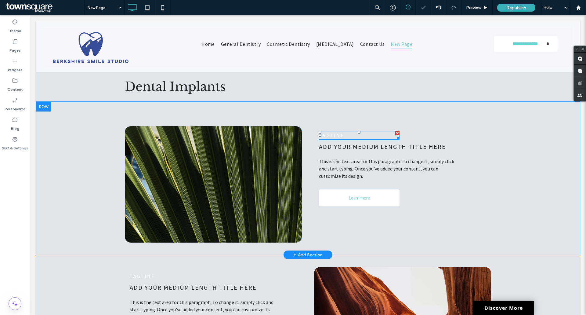
click at [333, 135] on span "Tagline" at bounding box center [331, 135] width 25 height 6
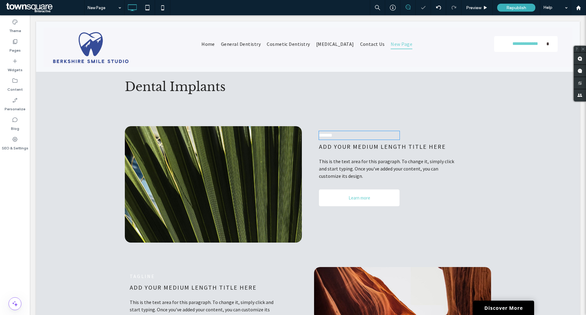
click at [332, 135] on span "*******" at bounding box center [325, 135] width 13 height 5
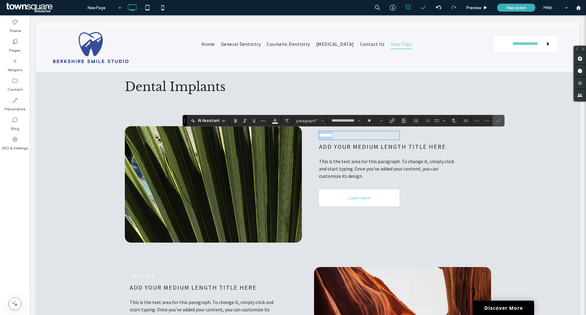
paste div
type input "**"
click at [361, 150] on span "Add your medium length title here" at bounding box center [382, 147] width 127 height 8
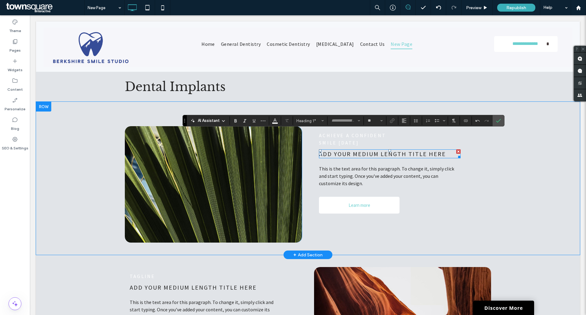
click at [360, 152] on span "Add your medium length title here" at bounding box center [382, 154] width 127 height 8
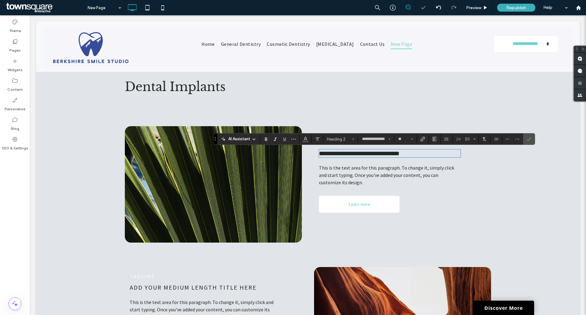
paste div
type input "**"
click at [533, 136] on label "Confirm" at bounding box center [529, 138] width 9 height 11
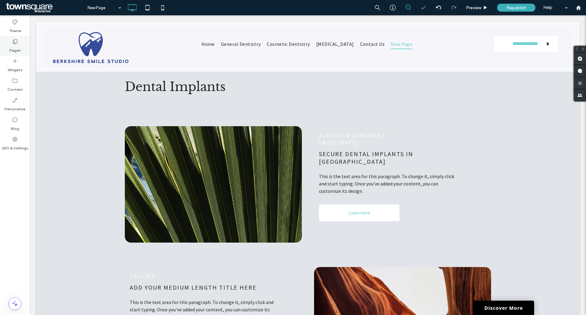
click at [9, 49] on div "Pages" at bounding box center [15, 46] width 30 height 20
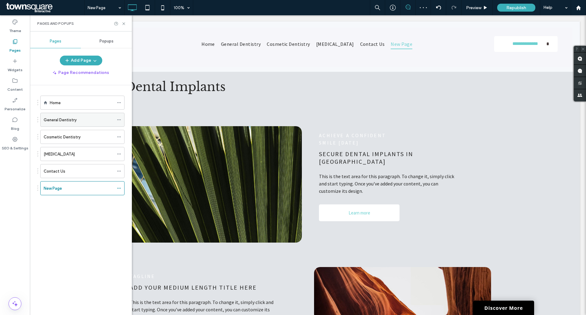
click at [63, 118] on label "General Dentistry" at bounding box center [60, 119] width 33 height 11
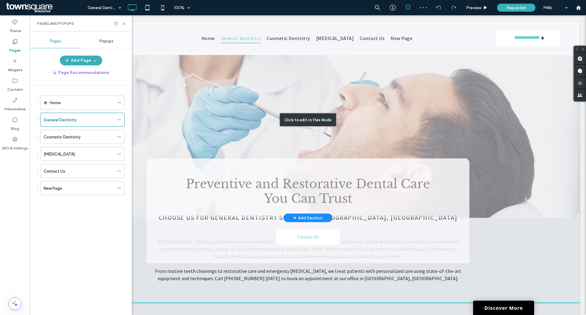
scroll to position [122, 0]
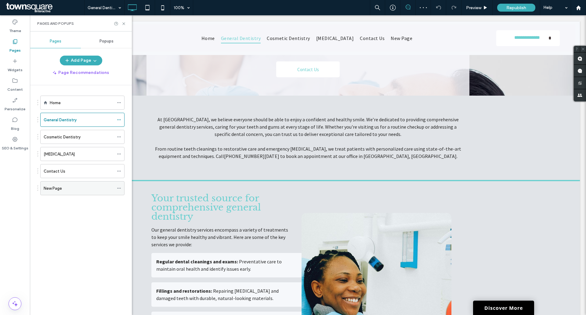
click at [118, 185] on span at bounding box center [119, 187] width 4 height 9
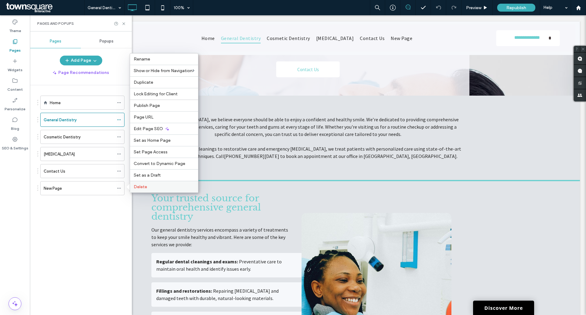
click at [147, 185] on label "Delete" at bounding box center [164, 186] width 61 height 5
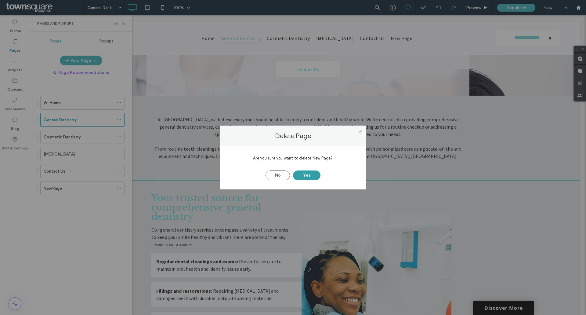
click at [297, 172] on button "Yes" at bounding box center [306, 175] width 27 height 10
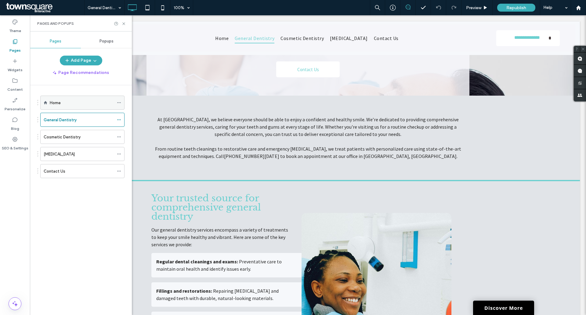
click at [73, 98] on div "Home" at bounding box center [82, 102] width 64 height 13
click at [125, 24] on icon at bounding box center [124, 23] width 5 height 5
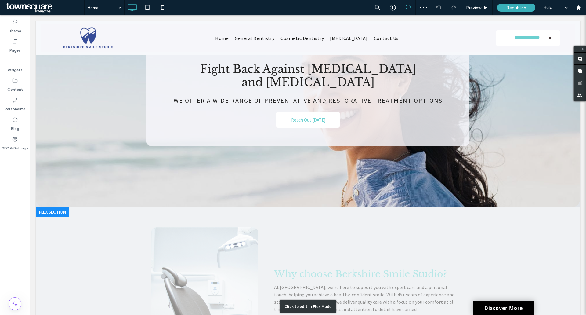
scroll to position [336, 0]
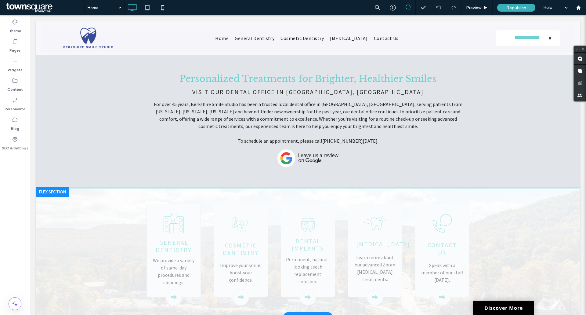
scroll to position [214, 0]
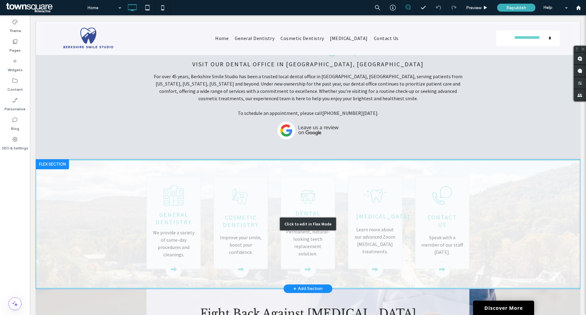
click at [308, 257] on div "Click to edit in Flex Mode" at bounding box center [308, 223] width 544 height 129
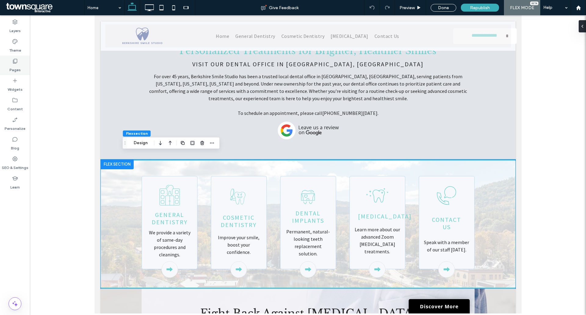
click at [23, 58] on div "Pages" at bounding box center [15, 66] width 30 height 20
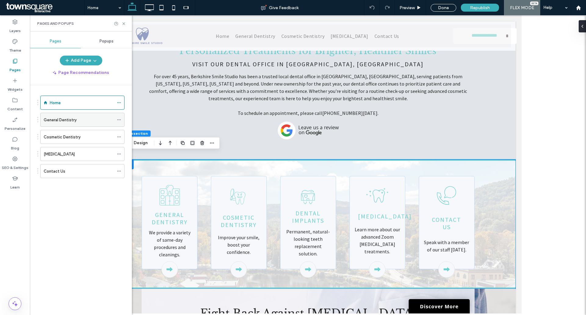
click at [71, 120] on label "General Dentistry" at bounding box center [60, 119] width 33 height 11
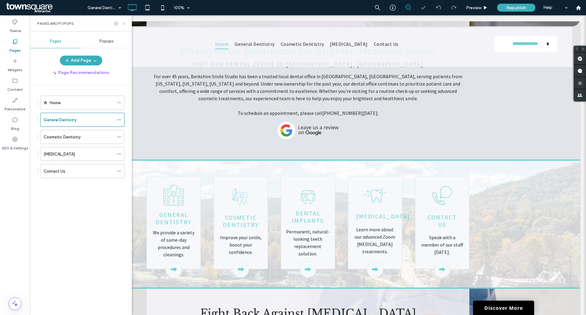
click at [125, 24] on icon at bounding box center [124, 23] width 5 height 5
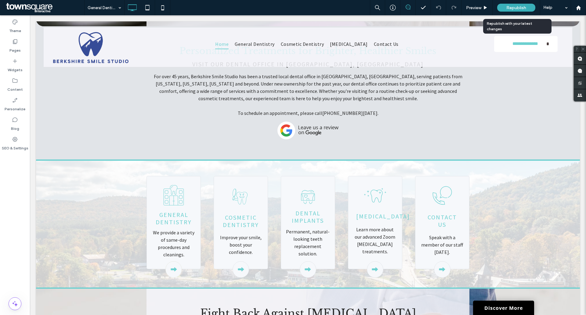
click at [523, 5] on span "Republish" at bounding box center [516, 7] width 20 height 5
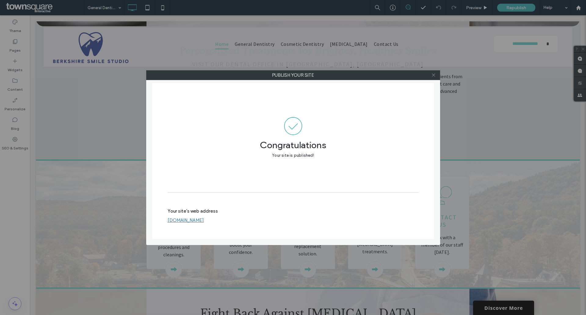
click at [433, 77] on icon at bounding box center [433, 75] width 5 height 5
